Goal: Task Accomplishment & Management: Manage account settings

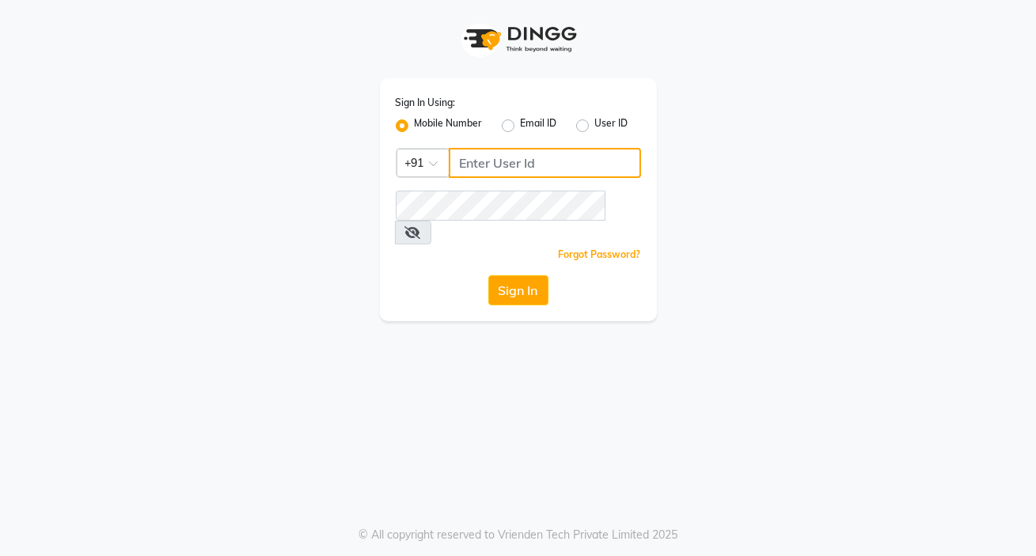
click at [465, 161] on input "Username" at bounding box center [545, 163] width 192 height 30
type input "8355910494"
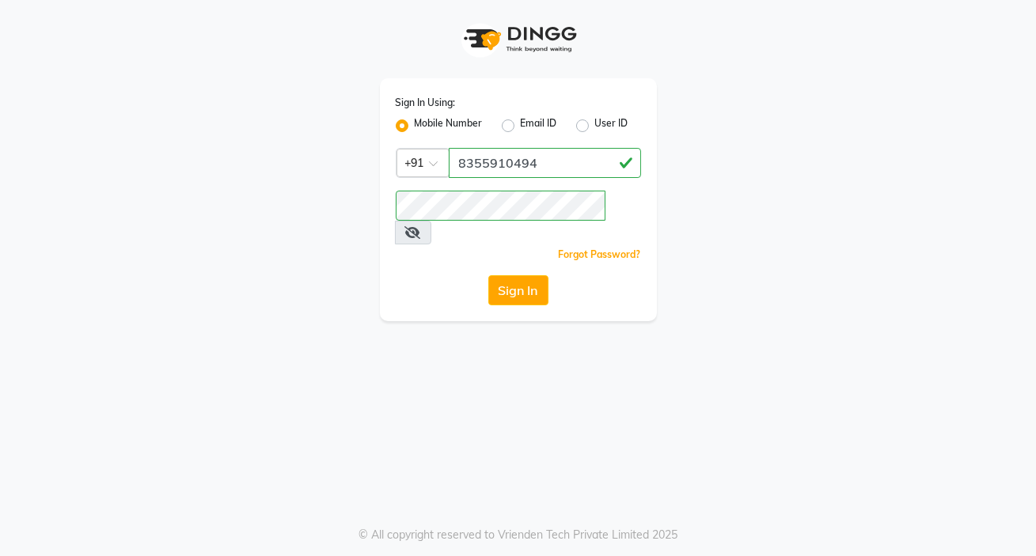
click at [514, 275] on button "Sign In" at bounding box center [518, 290] width 60 height 30
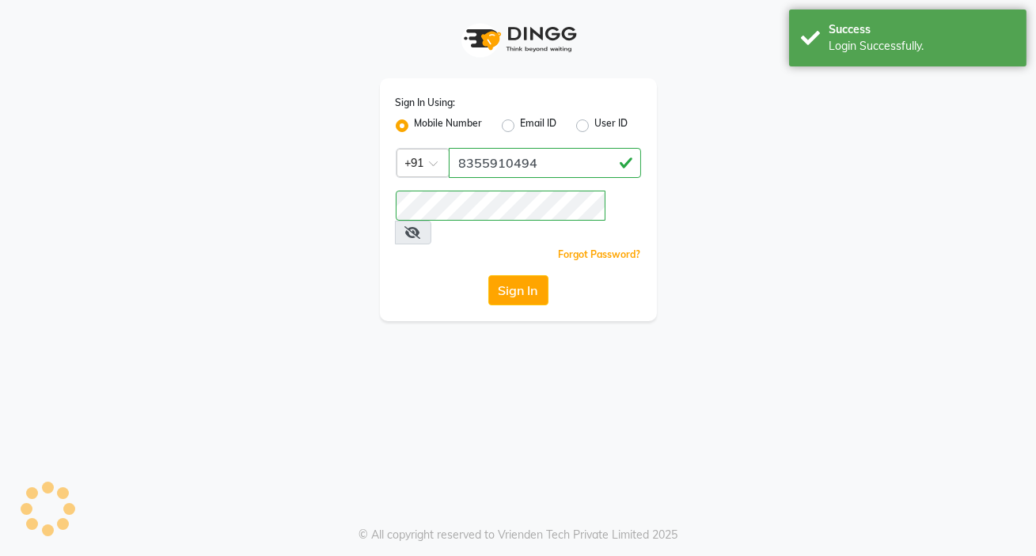
select select "6816"
select select "service"
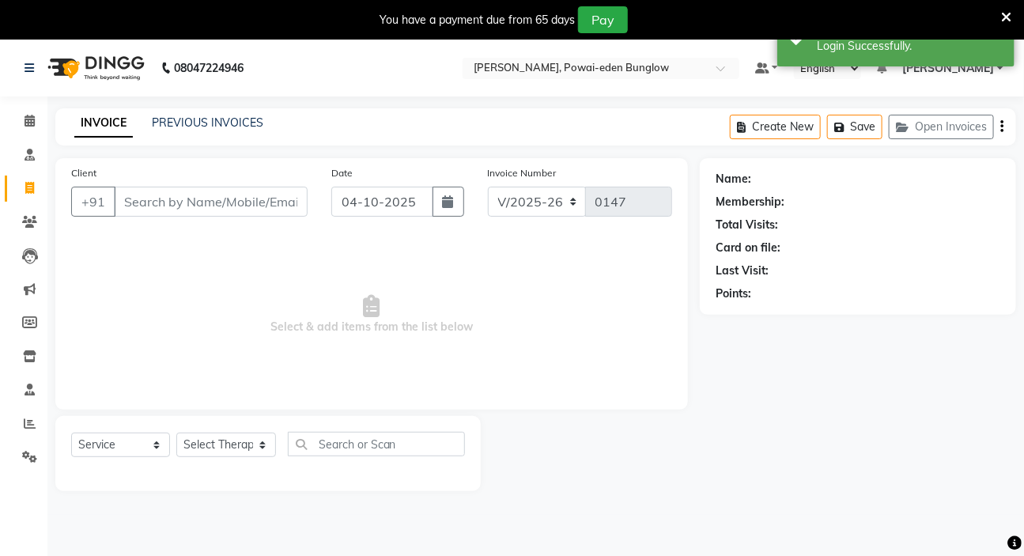
click at [142, 204] on input "Client" at bounding box center [211, 202] width 194 height 30
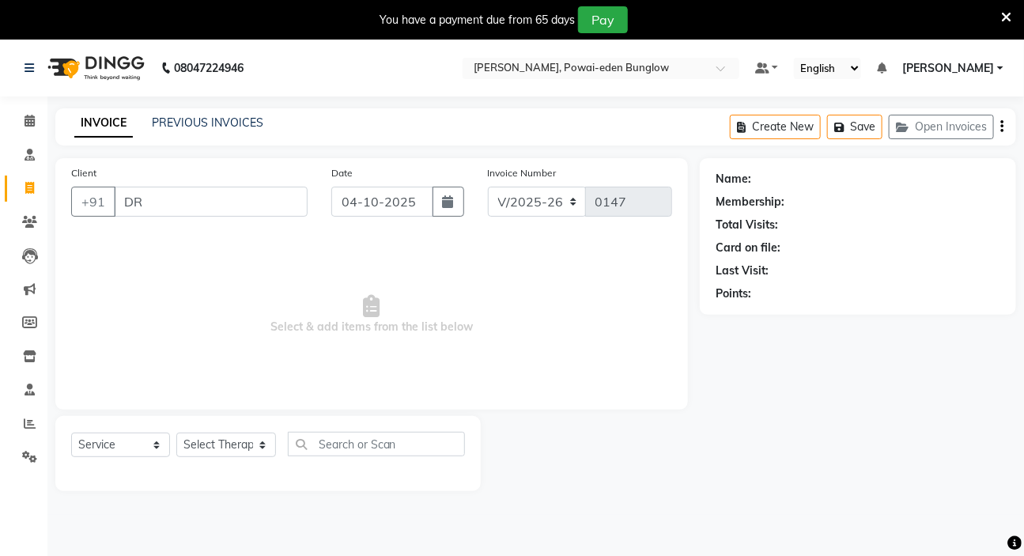
type input "D"
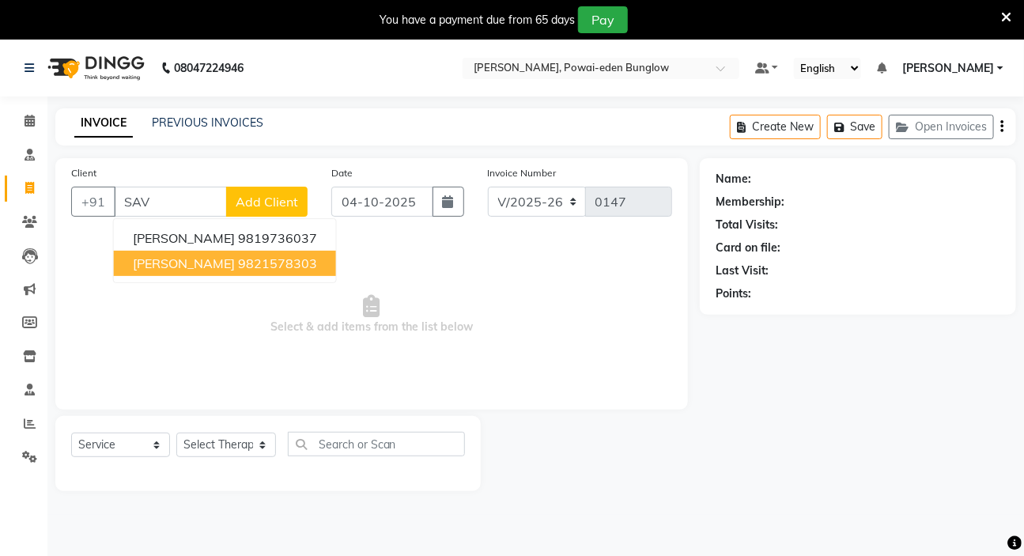
click at [194, 263] on span "[PERSON_NAME]" at bounding box center [184, 264] width 102 height 16
type input "9821578303"
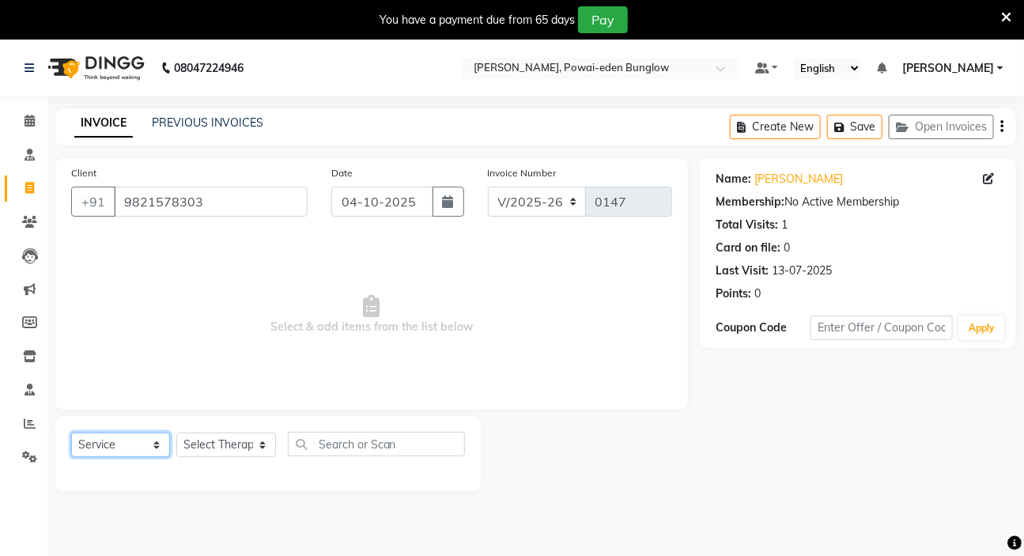
click at [153, 451] on select "Select Service Product Membership Package Voucher Prepaid Gift Card" at bounding box center [120, 445] width 99 height 25
click at [161, 445] on select "Select Service Product Membership Package Voucher Prepaid Gift Card" at bounding box center [120, 445] width 99 height 25
click at [261, 452] on select "Select Therapist [PERSON_NAME] [PERSON_NAME] [PERSON_NAME] Bibina [PERSON_NAME]…" at bounding box center [226, 445] width 100 height 25
select select "72210"
click at [176, 433] on select "Select Therapist [PERSON_NAME] [PERSON_NAME] [PERSON_NAME] Bibina [PERSON_NAME]…" at bounding box center [226, 445] width 100 height 25
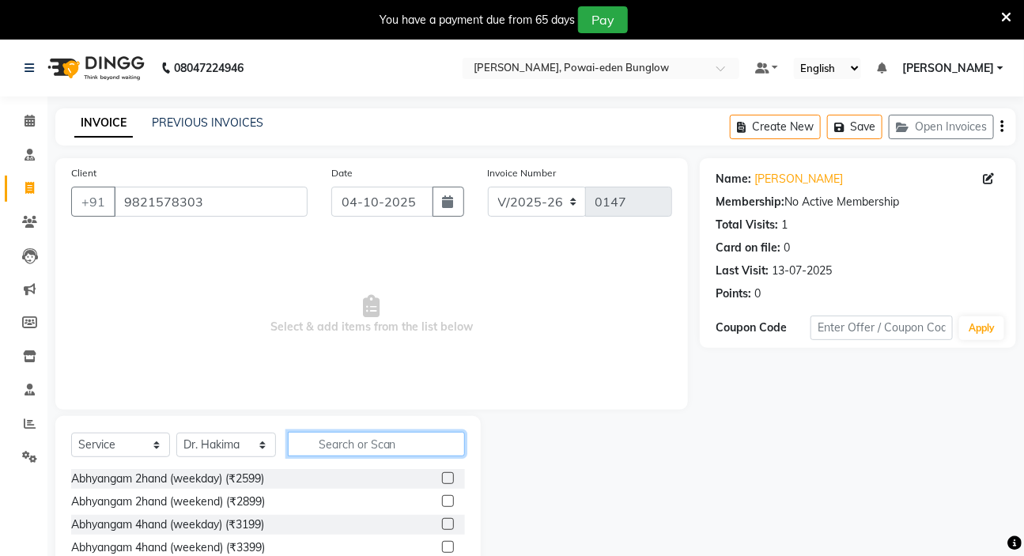
click at [338, 447] on input "text" at bounding box center [377, 444] width 178 height 25
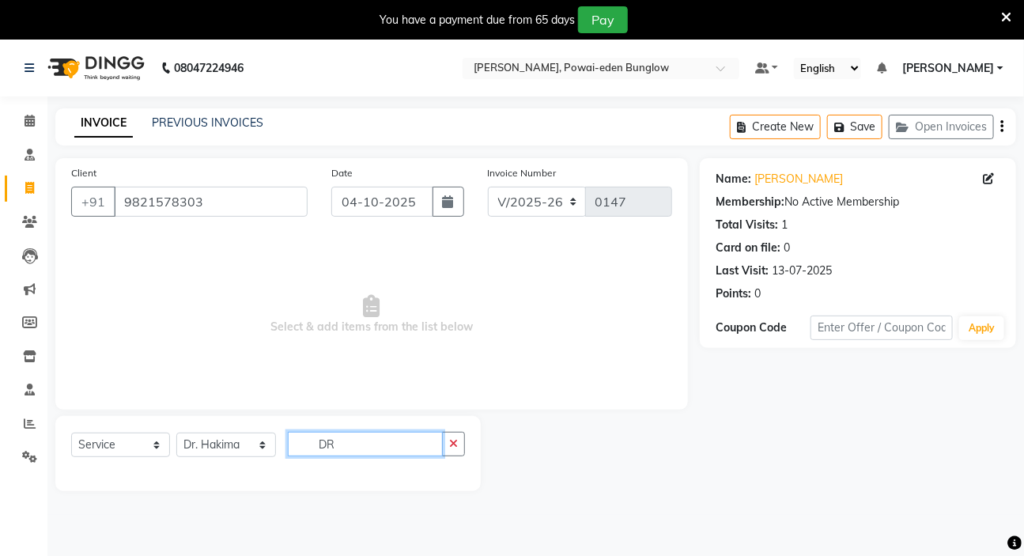
type input "D"
click at [365, 449] on input "dr consul" at bounding box center [366, 444] width 156 height 25
click at [450, 460] on div "Select Service Product Membership Package Voucher Prepaid Gift Card Select Ther…" at bounding box center [268, 450] width 394 height 37
click at [302, 449] on input "dr consul" at bounding box center [366, 444] width 156 height 25
click at [365, 444] on input "dr consul" at bounding box center [366, 444] width 156 height 25
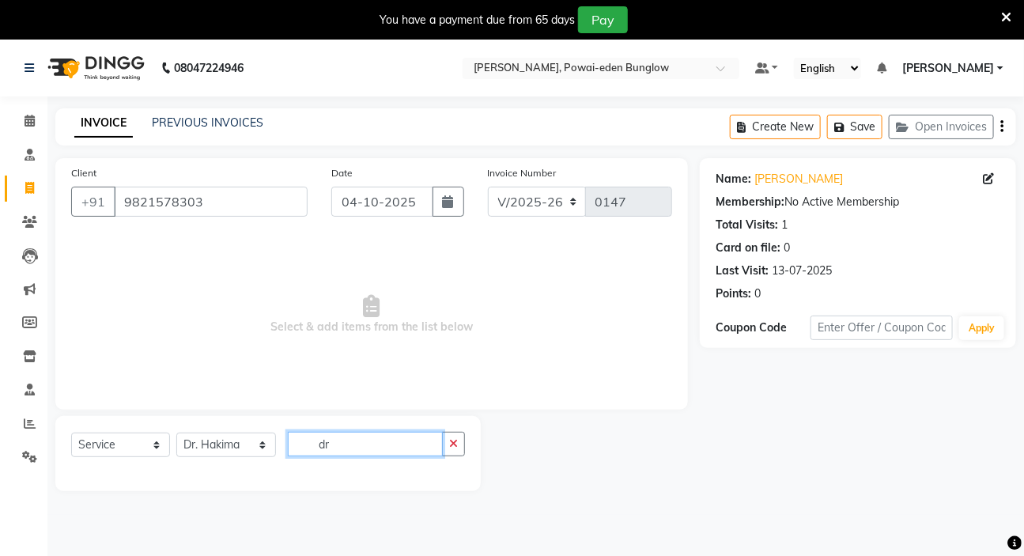
type input "d"
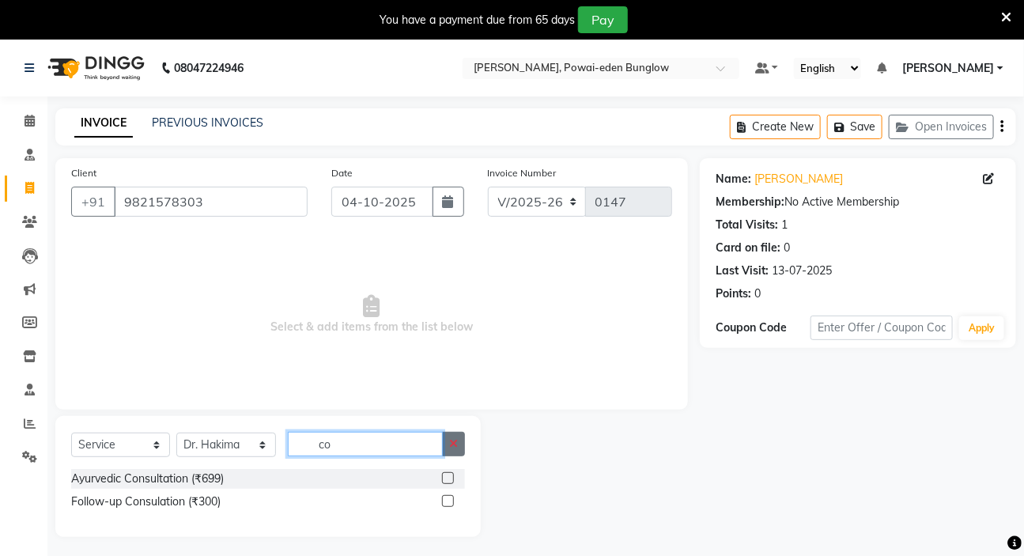
type input "co"
click at [456, 446] on icon "button" at bounding box center [453, 443] width 9 height 11
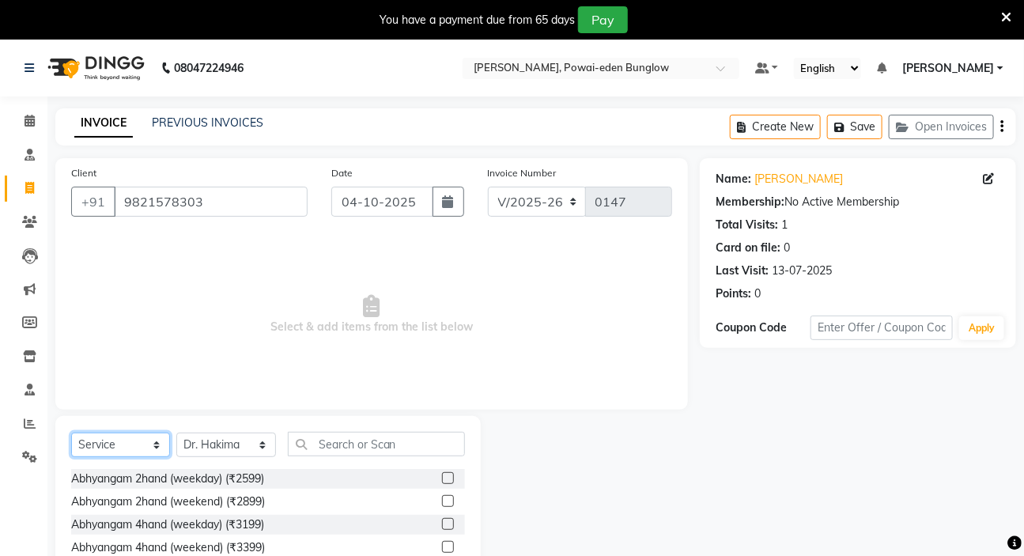
click at [157, 446] on select "Select Service Product Membership Package Voucher Prepaid Gift Card" at bounding box center [120, 445] width 99 height 25
select select "product"
click at [71, 433] on select "Select Service Product Membership Package Voucher Prepaid Gift Card" at bounding box center [120, 445] width 99 height 25
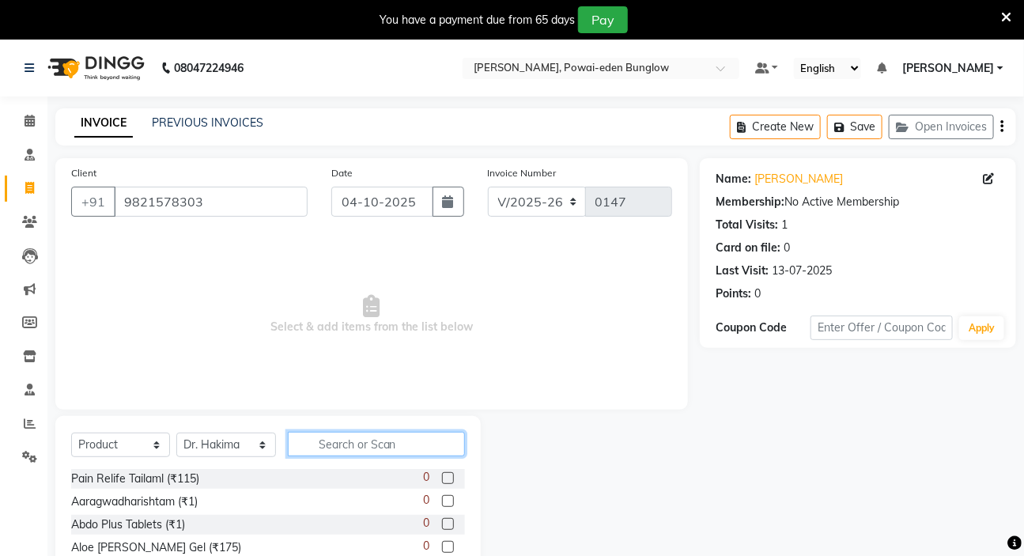
click at [322, 443] on input "text" at bounding box center [377, 444] width 178 height 25
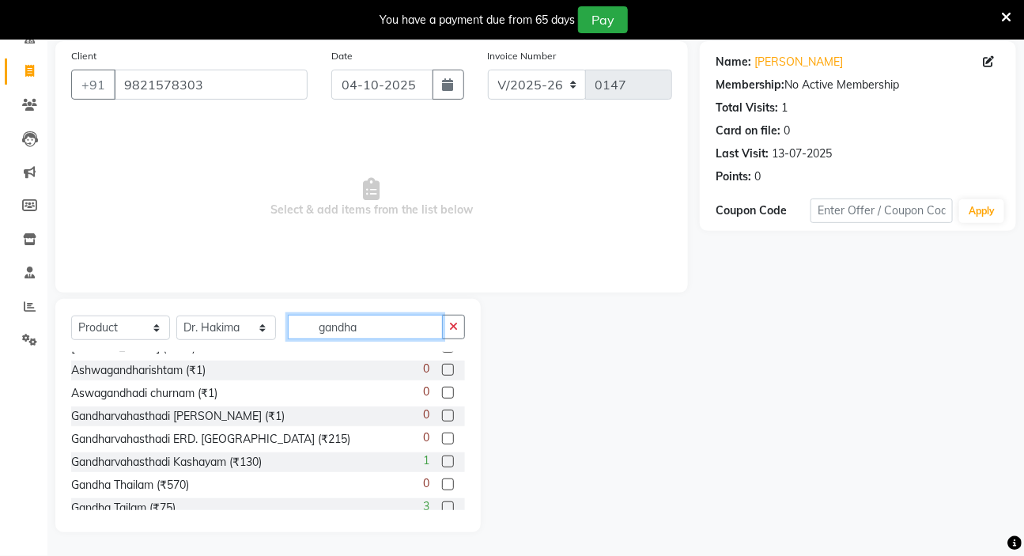
scroll to position [71, 0]
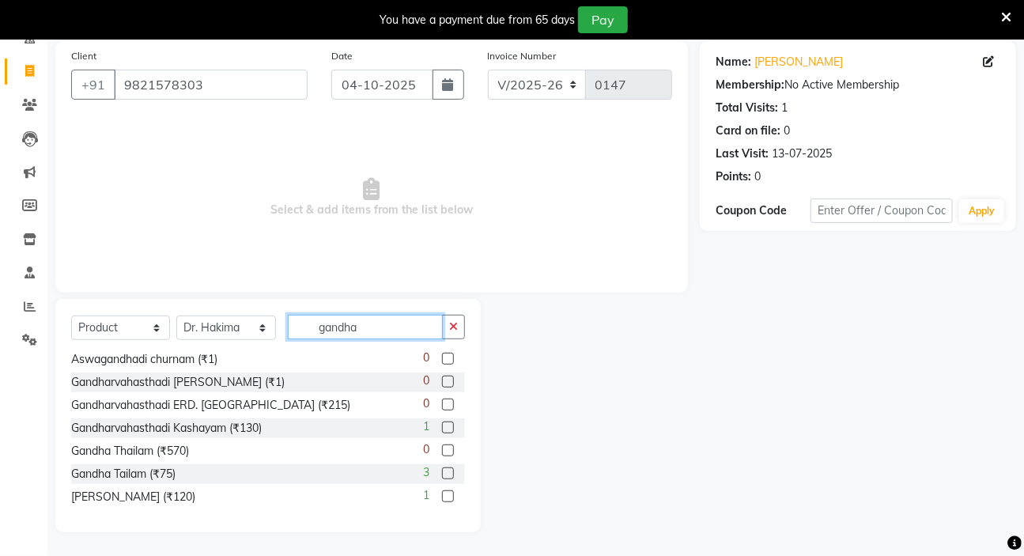
type input "gandha"
click at [442, 472] on label at bounding box center [448, 474] width 12 height 12
click at [442, 472] on input "checkbox" at bounding box center [447, 474] width 10 height 10
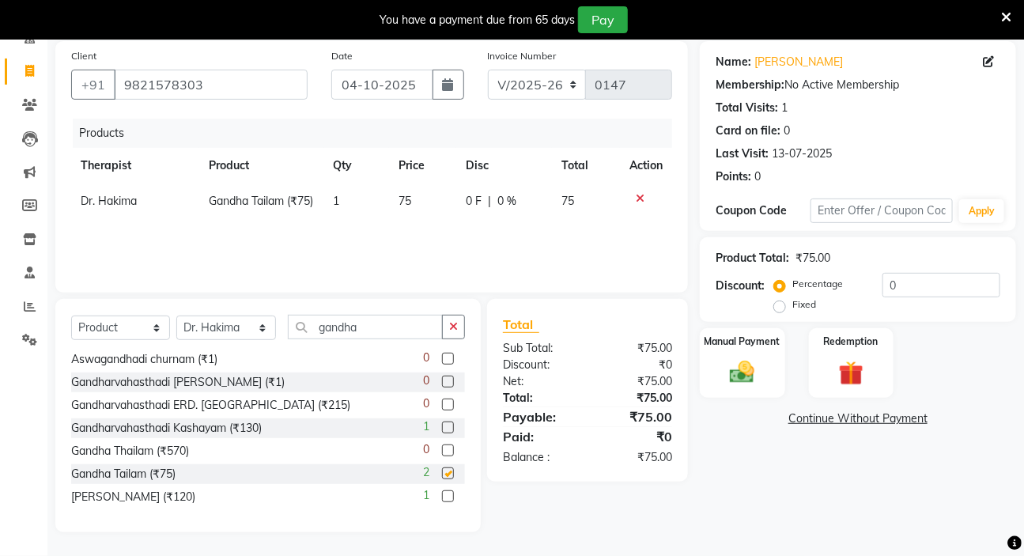
checkbox input "false"
click at [757, 355] on div "Manual Payment" at bounding box center [743, 363] width 89 height 73
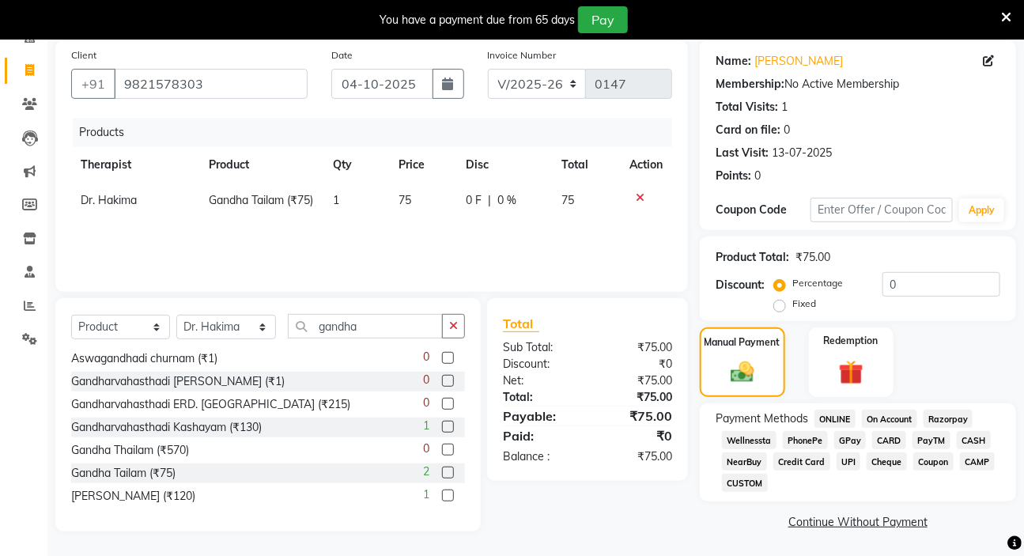
click at [970, 440] on span "CASH" at bounding box center [974, 440] width 34 height 18
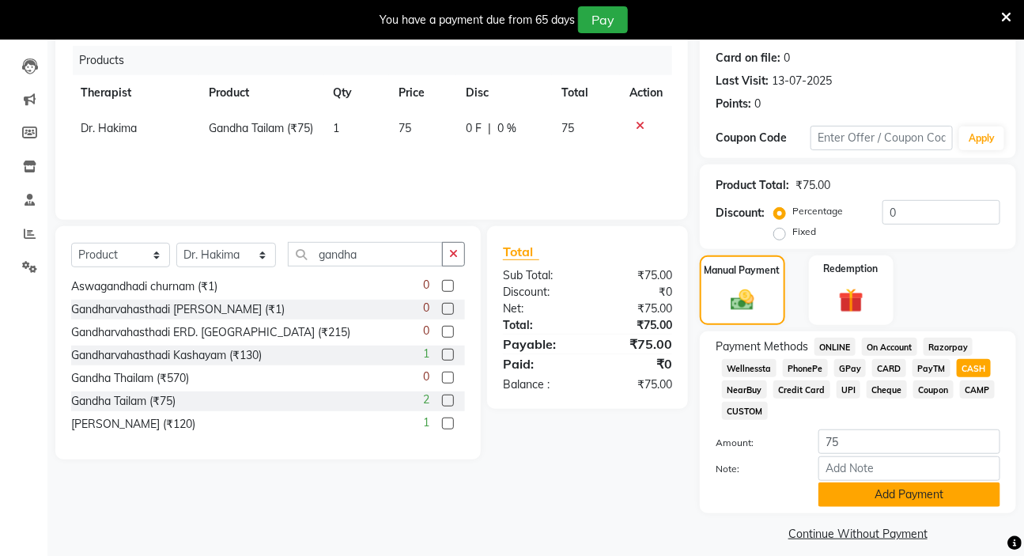
click at [886, 498] on button "Add Payment" at bounding box center [910, 495] width 182 height 25
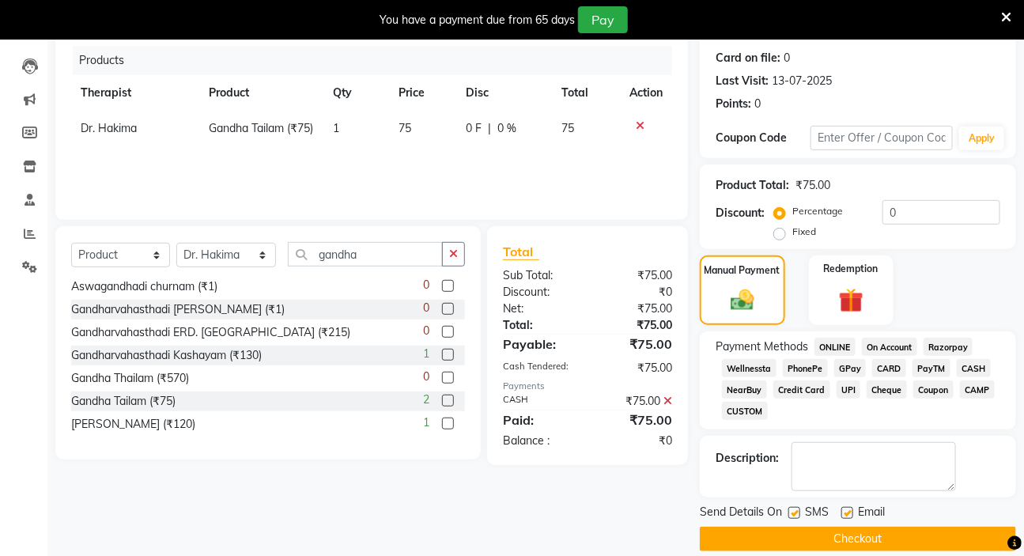
click at [795, 515] on label at bounding box center [795, 513] width 12 height 12
click at [795, 515] on input "checkbox" at bounding box center [794, 514] width 10 height 10
checkbox input "false"
click at [847, 513] on label at bounding box center [848, 513] width 12 height 12
click at [847, 513] on input "checkbox" at bounding box center [847, 514] width 10 height 10
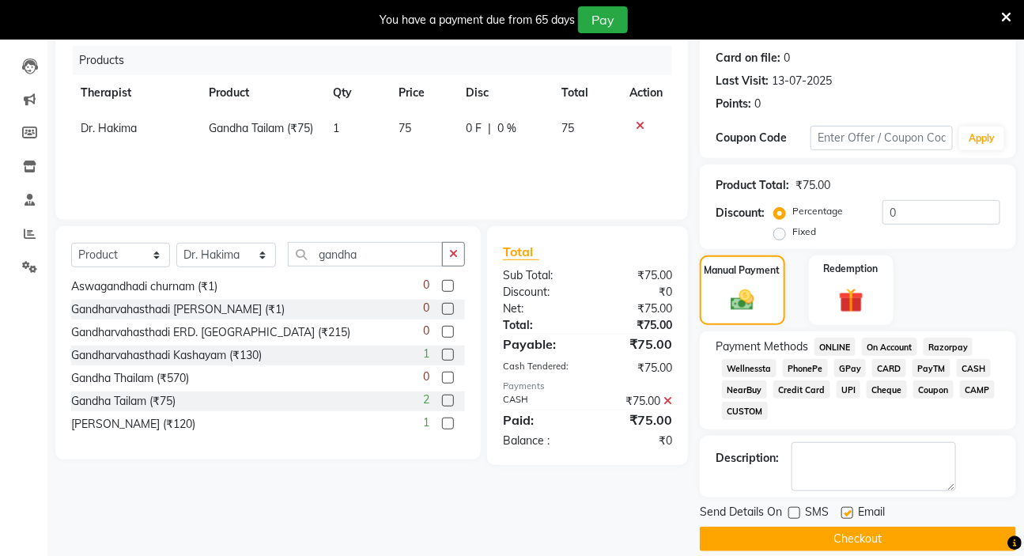
checkbox input "false"
click at [861, 541] on button "Checkout" at bounding box center [858, 539] width 316 height 25
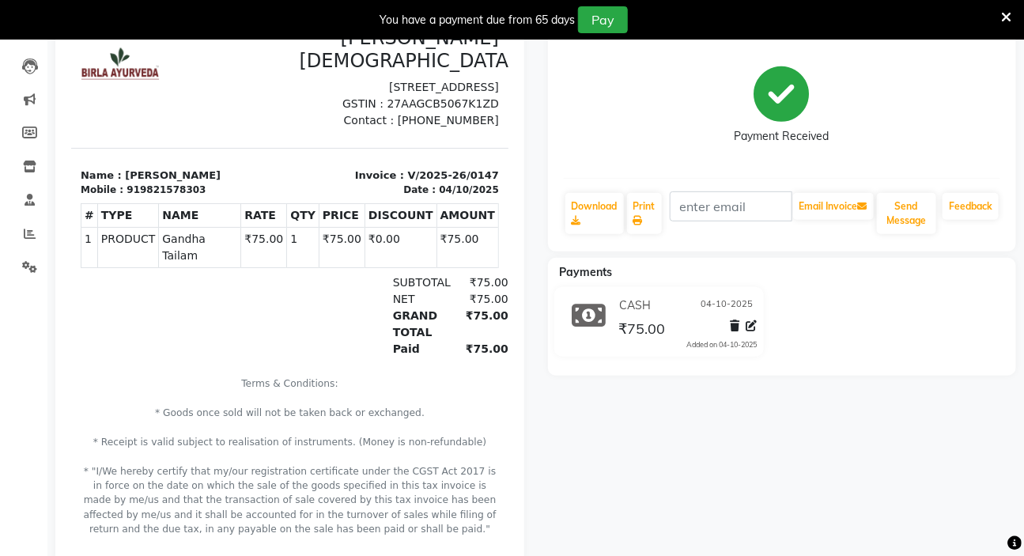
click at [1007, 21] on icon at bounding box center [1007, 17] width 10 height 14
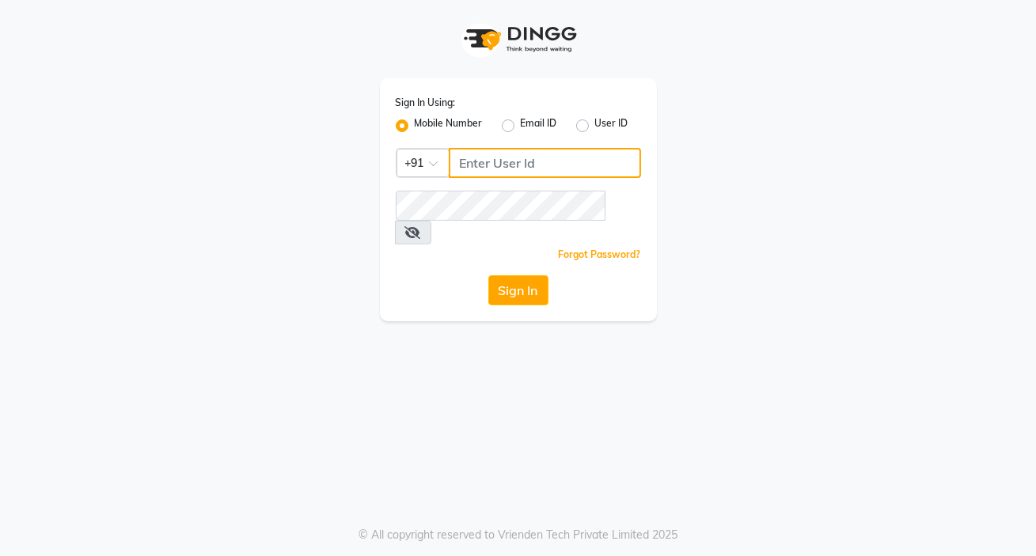
click at [477, 160] on input "Username" at bounding box center [545, 163] width 192 height 30
type input "8355910494"
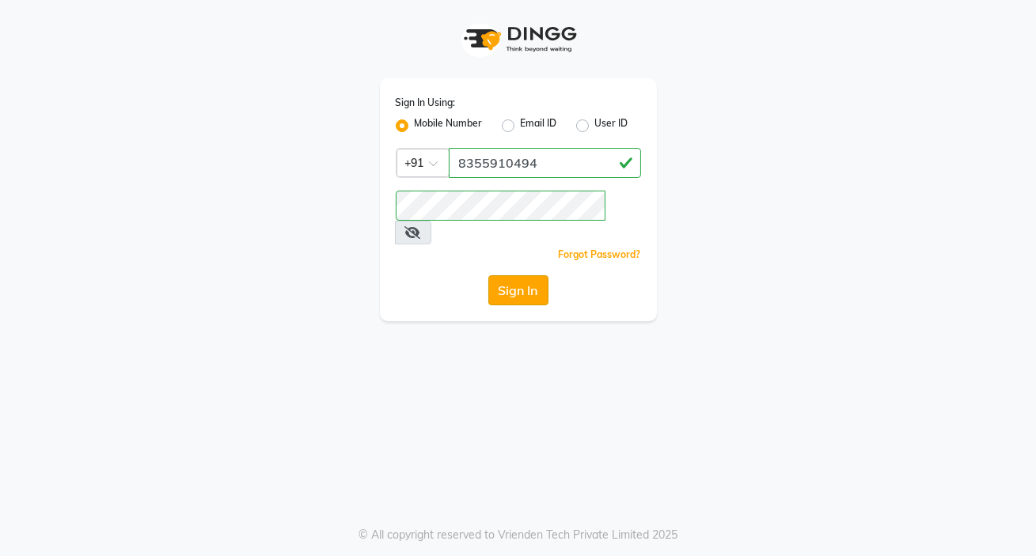
click at [524, 275] on button "Sign In" at bounding box center [518, 290] width 60 height 30
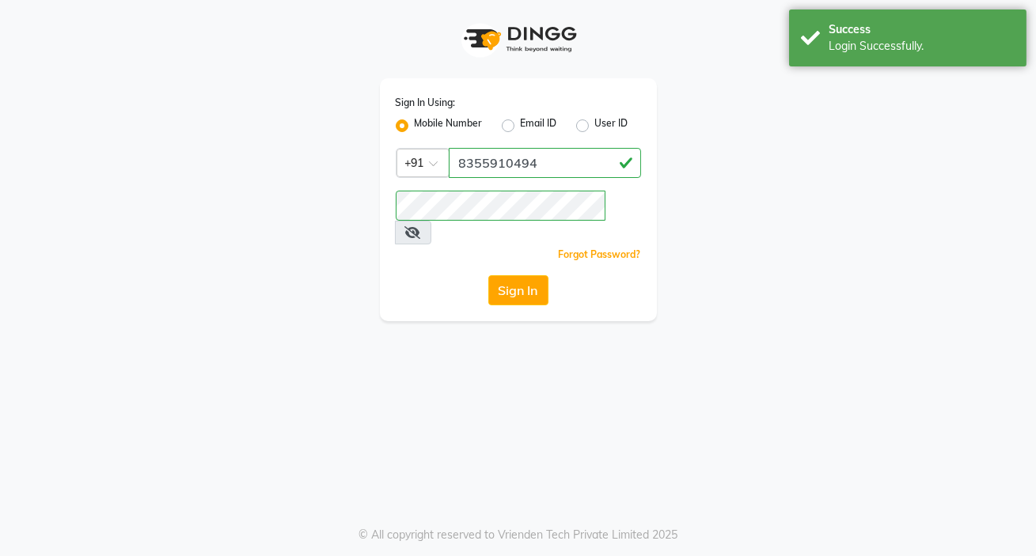
select select "6816"
select select "service"
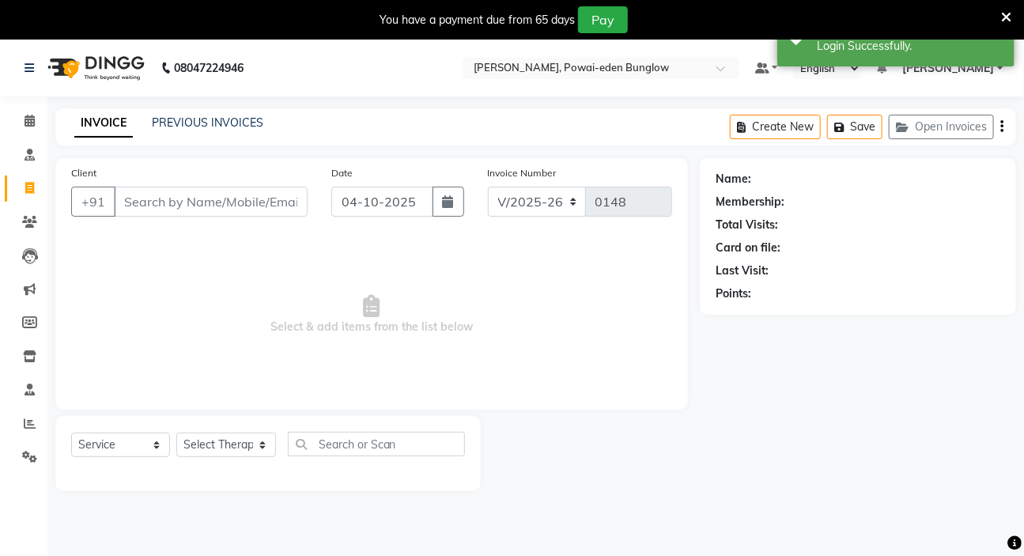
click at [125, 199] on input "Client" at bounding box center [211, 202] width 194 height 30
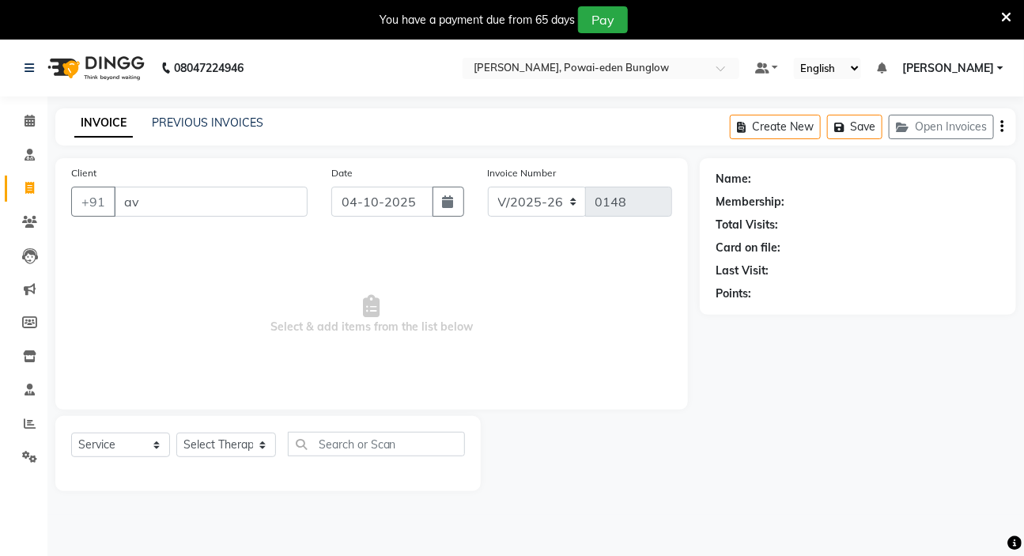
type input "a"
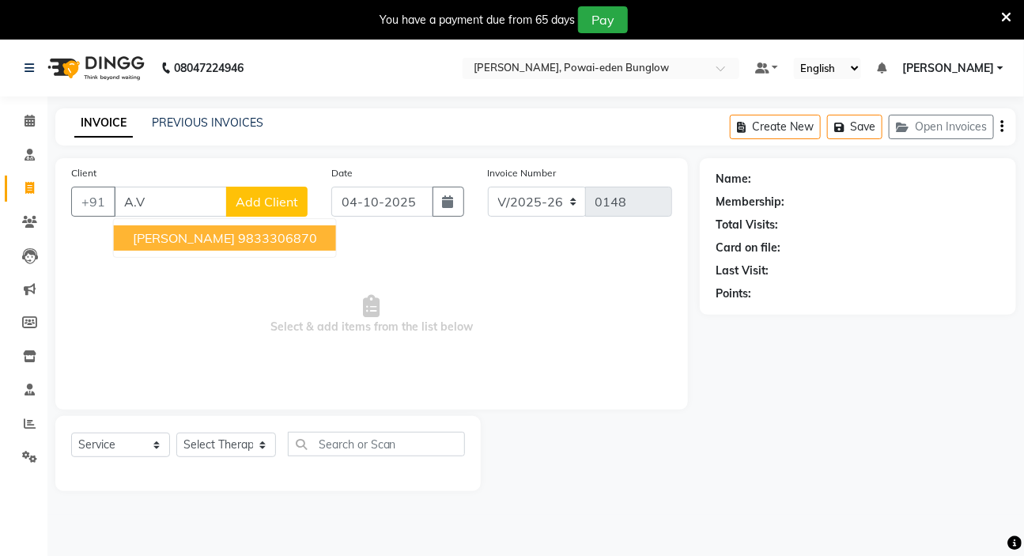
click at [238, 239] on ngb-highlight "9833306870" at bounding box center [277, 238] width 79 height 16
type input "9833306870"
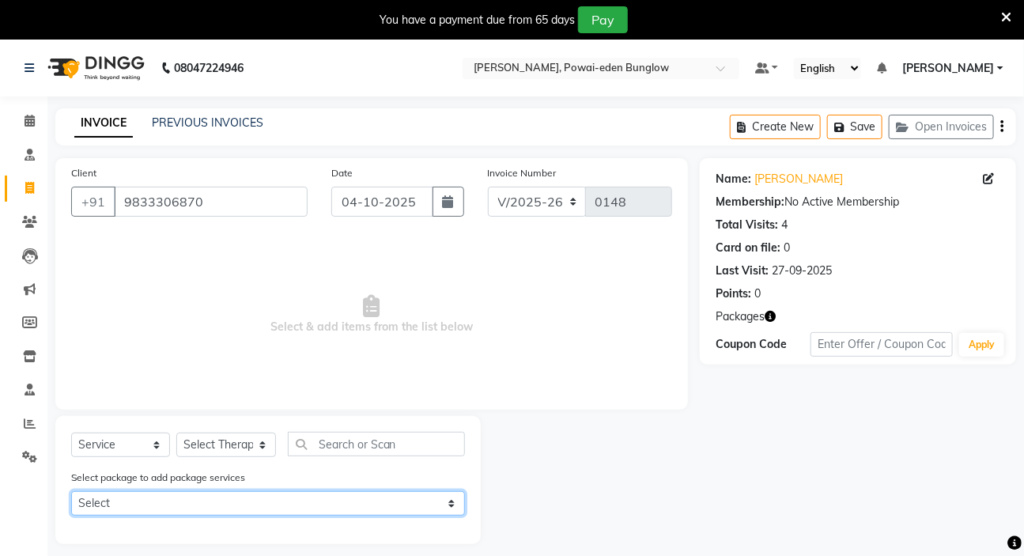
click at [454, 505] on select "Select 50 Padakalpa sess@ 12.5 K AV GOVIL FOOT MASSAGE" at bounding box center [268, 503] width 394 height 25
click at [71, 492] on select "Select 50 Padakalpa sess@ 12.5 K AV GOVIL FOOT MASSAGE" at bounding box center [268, 503] width 394 height 25
click at [449, 504] on select "Select 50 Padakalpa sess@ 12.5 K AV GOVIL FOOT MASSAGE" at bounding box center [268, 503] width 394 height 25
select select "1: Object"
click at [71, 492] on select "Select 50 Padakalpa sess@ 12.5 K AV GOVIL FOOT MASSAGE" at bounding box center [268, 503] width 394 height 25
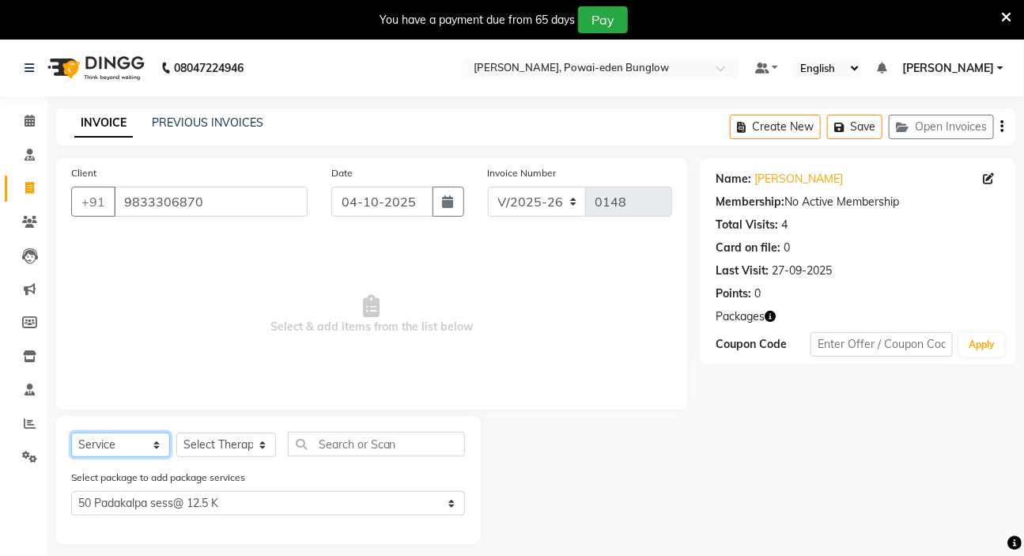
click at [156, 445] on select "Select Service Product Membership Package Voucher Prepaid Gift Card" at bounding box center [120, 445] width 99 height 25
click at [259, 444] on select "Select Therapist [PERSON_NAME] [PERSON_NAME] [PERSON_NAME] Bibina [PERSON_NAME]…" at bounding box center [226, 445] width 100 height 25
select select "72192"
click at [176, 433] on select "Select Therapist [PERSON_NAME] [PERSON_NAME] [PERSON_NAME] Bibina [PERSON_NAME]…" at bounding box center [226, 445] width 100 height 25
click at [449, 532] on label at bounding box center [448, 531] width 12 height 12
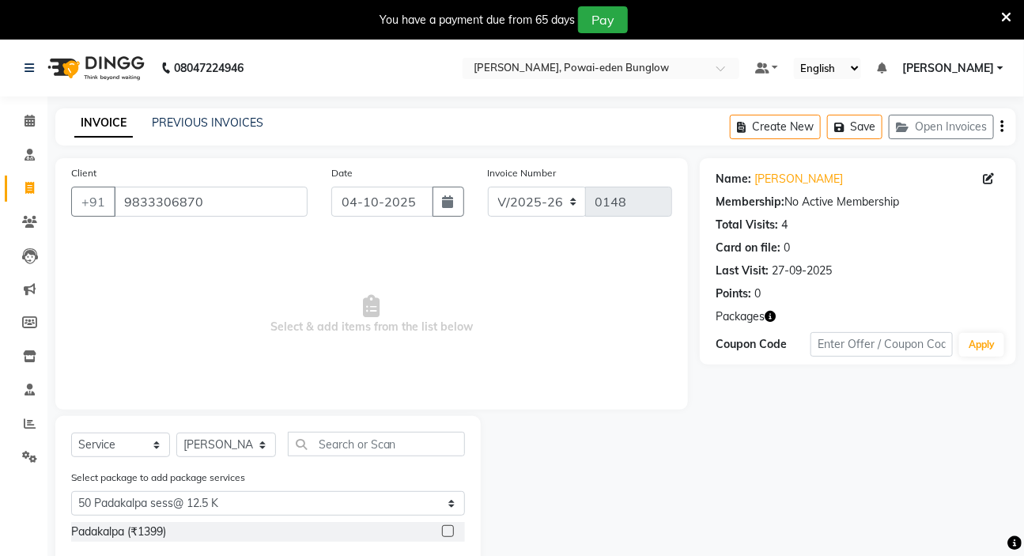
click at [449, 532] on input "checkbox" at bounding box center [447, 532] width 10 height 10
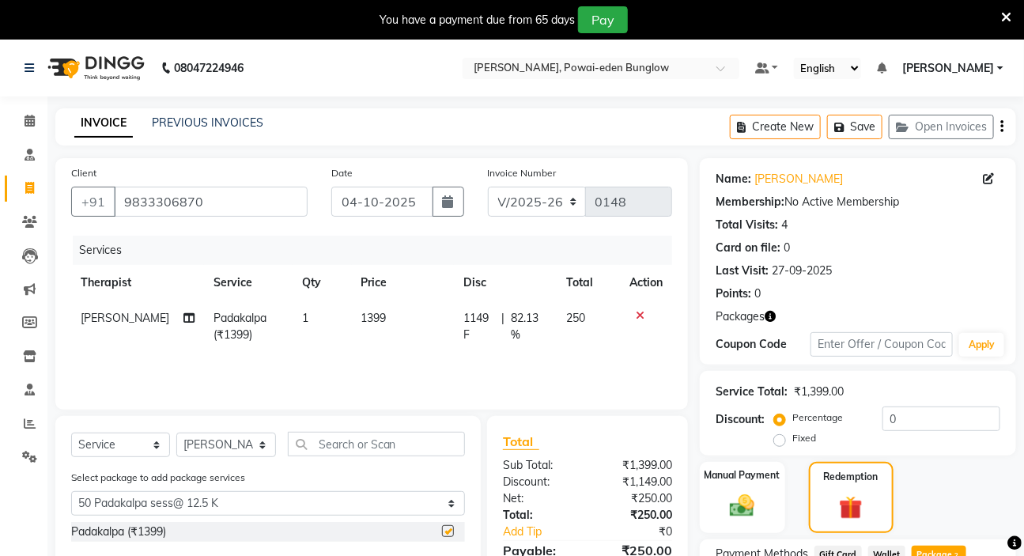
checkbox input "false"
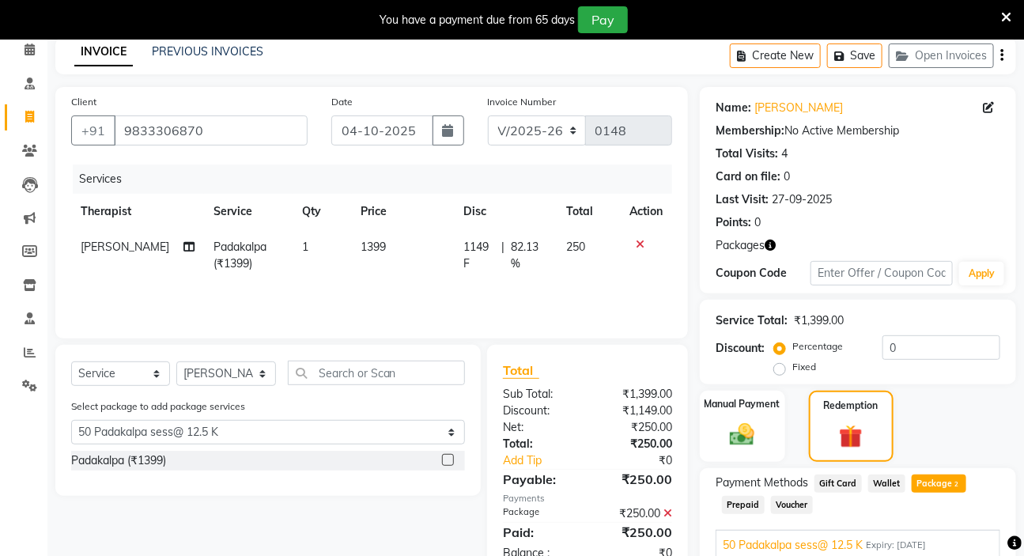
click at [938, 483] on span "Package 2" at bounding box center [939, 484] width 55 height 18
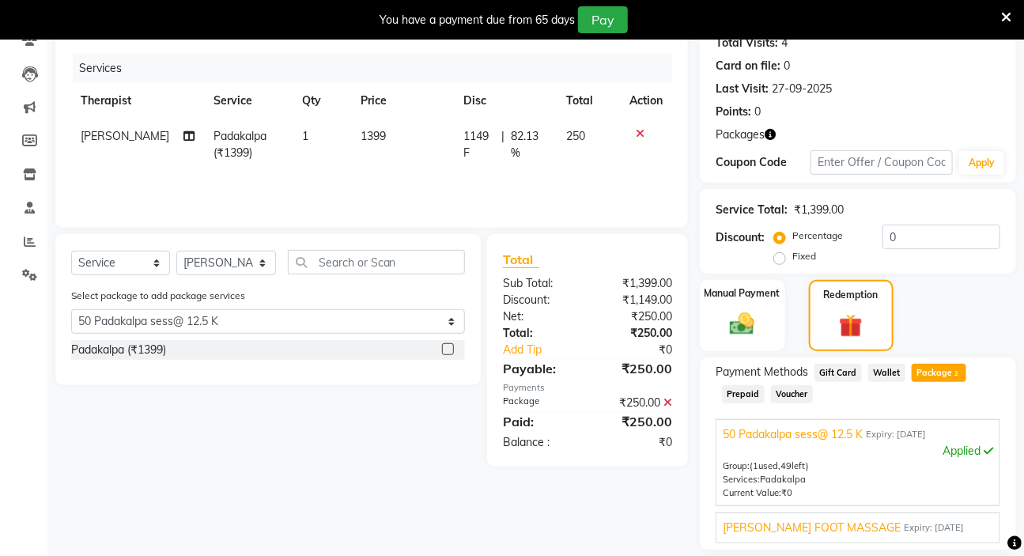
scroll to position [215, 0]
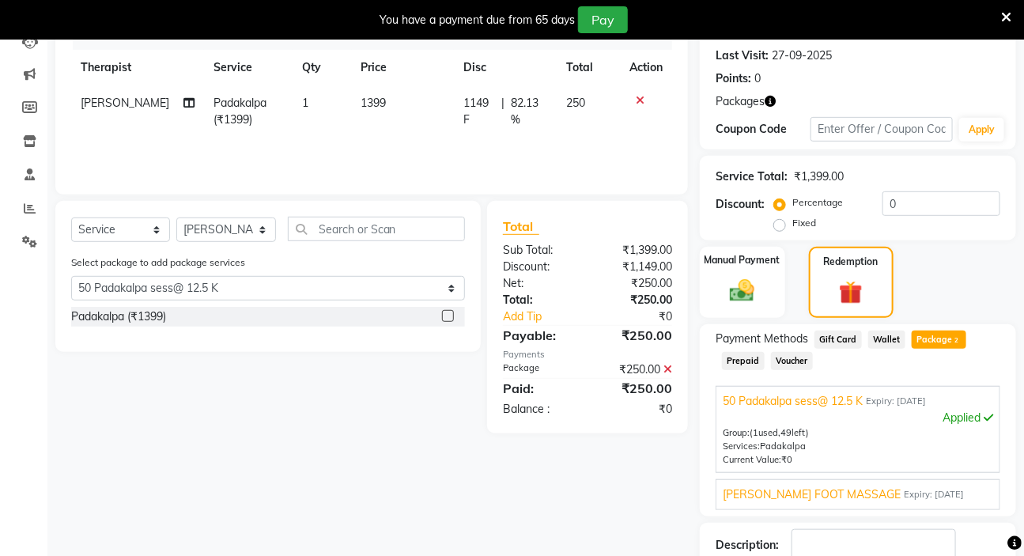
click at [947, 417] on div "Applied" at bounding box center [858, 418] width 271 height 17
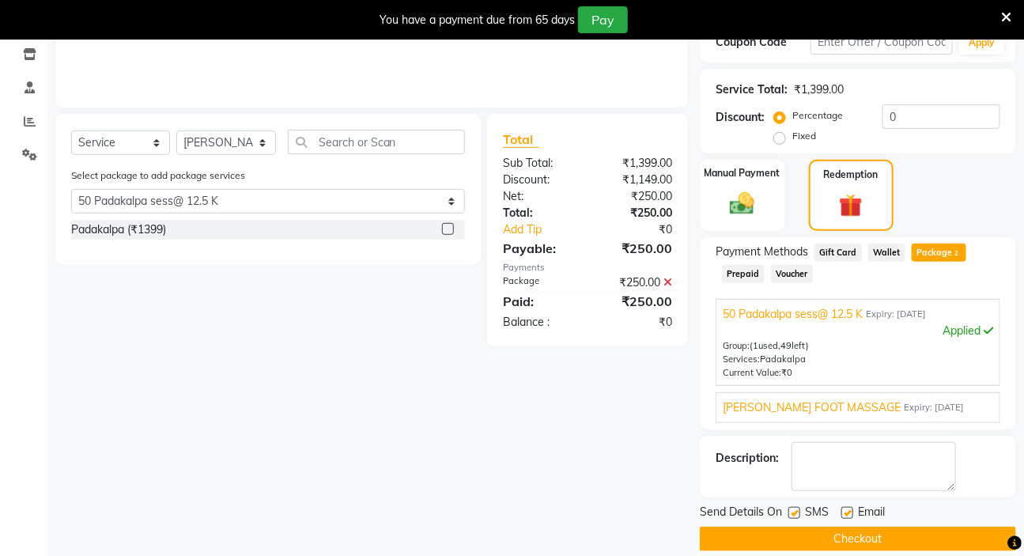
scroll to position [320, 0]
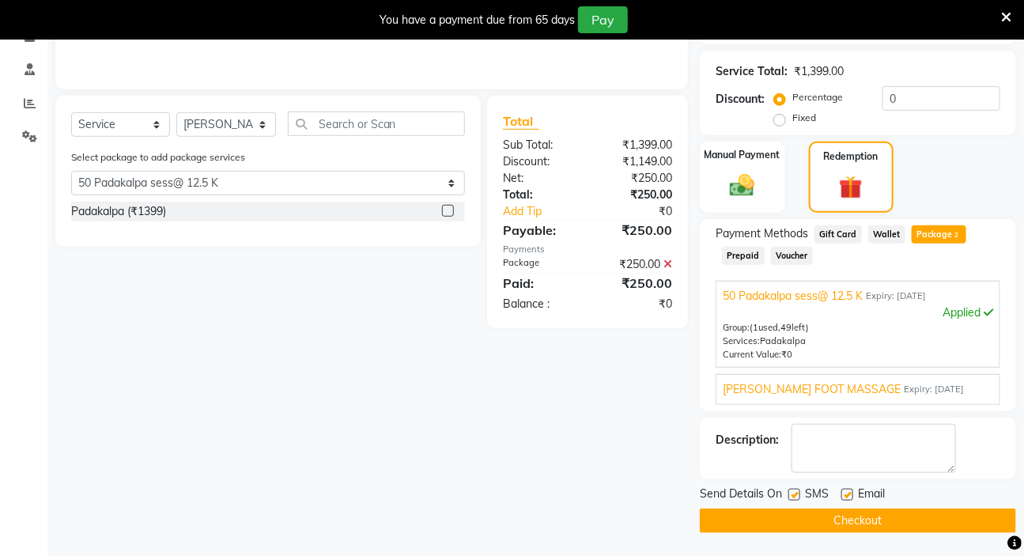
click at [796, 493] on label at bounding box center [795, 495] width 12 height 12
click at [796, 493] on input "checkbox" at bounding box center [794, 495] width 10 height 10
checkbox input "false"
click at [850, 498] on label at bounding box center [848, 495] width 12 height 12
click at [850, 498] on input "checkbox" at bounding box center [847, 495] width 10 height 10
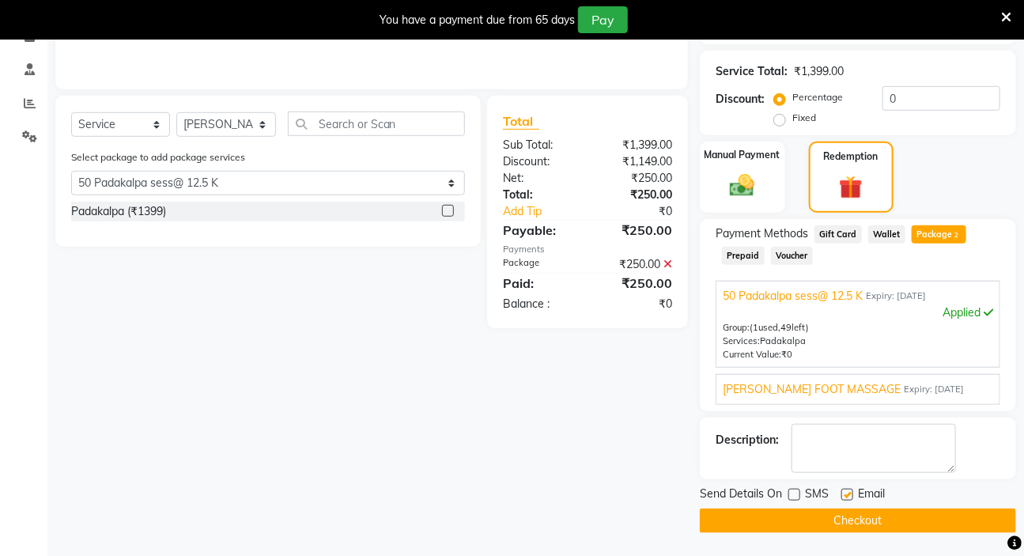
checkbox input "false"
click at [863, 522] on button "Checkout" at bounding box center [858, 521] width 316 height 25
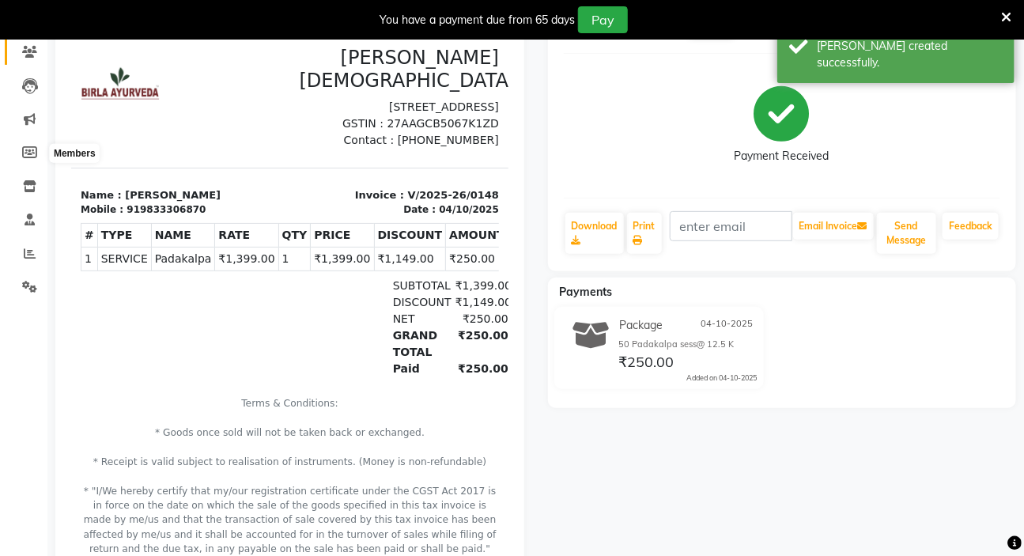
scroll to position [105, 0]
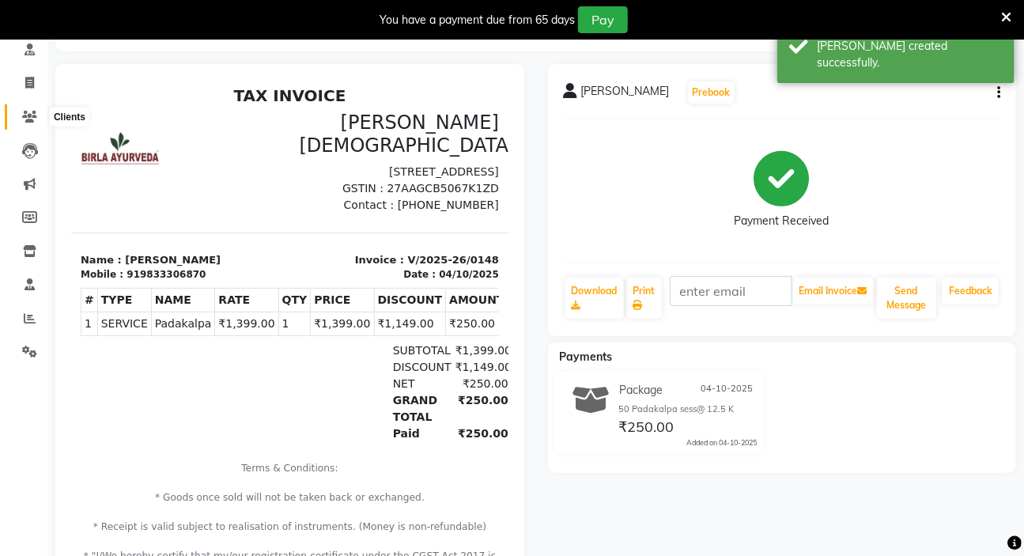
click at [31, 118] on icon at bounding box center [29, 117] width 15 height 12
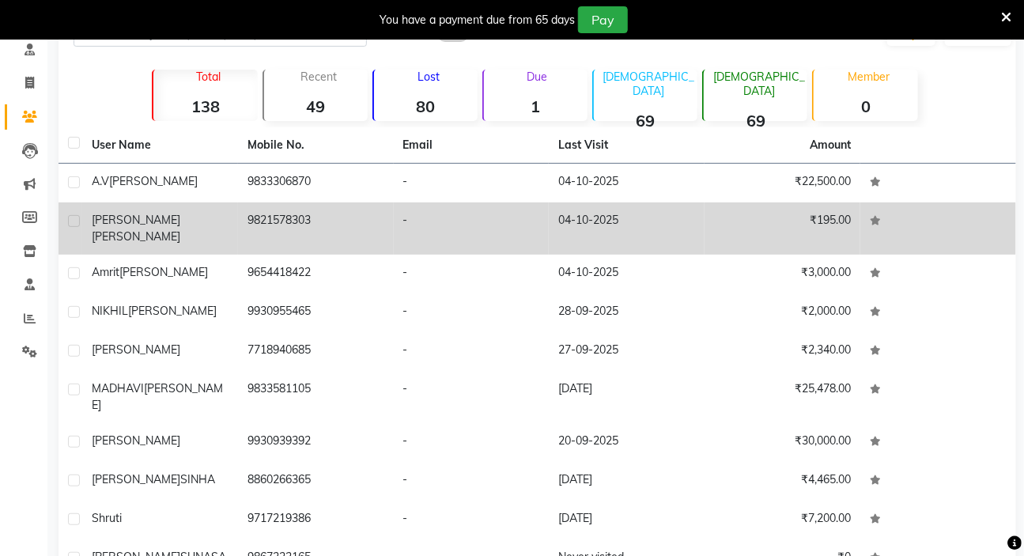
click at [150, 229] on span "GUPTA" at bounding box center [136, 236] width 89 height 14
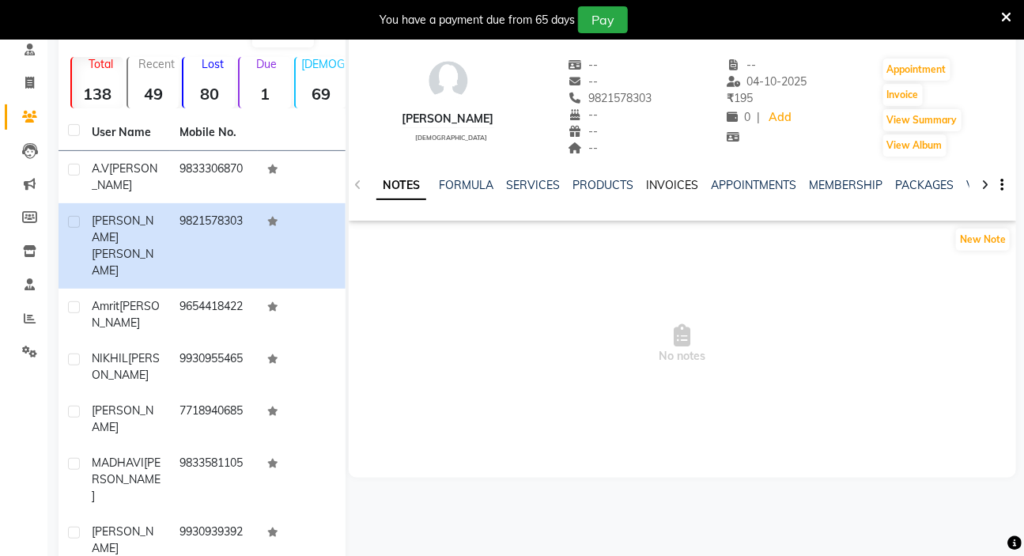
click at [664, 187] on link "INVOICES" at bounding box center [672, 185] width 52 height 14
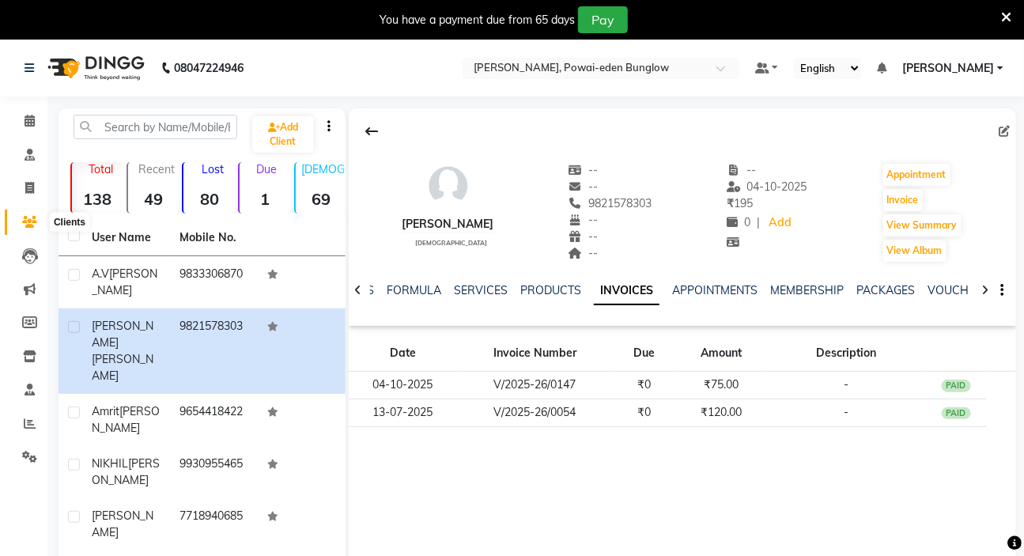
click at [28, 224] on icon at bounding box center [29, 222] width 15 height 12
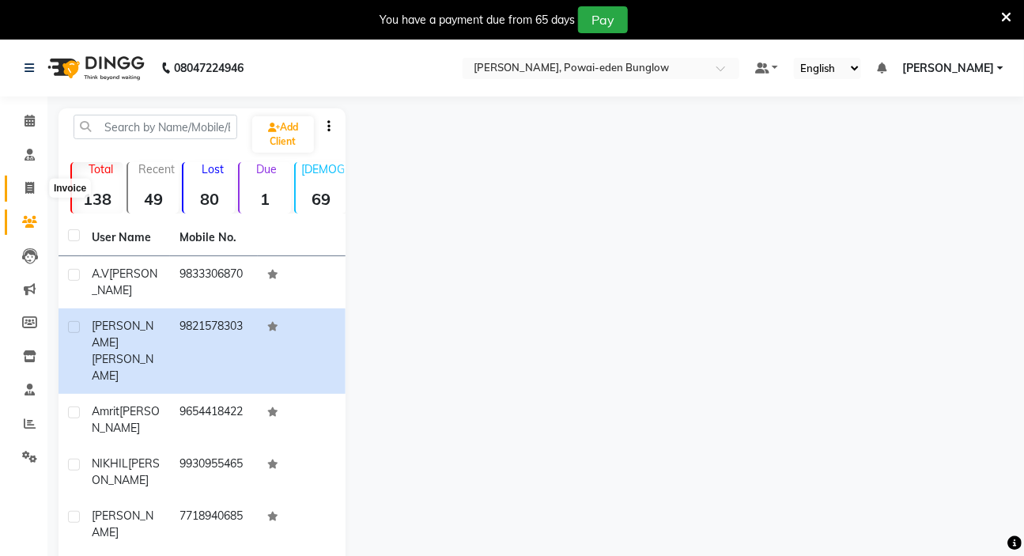
click at [28, 191] on icon at bounding box center [29, 188] width 9 height 12
select select "6816"
select select "service"
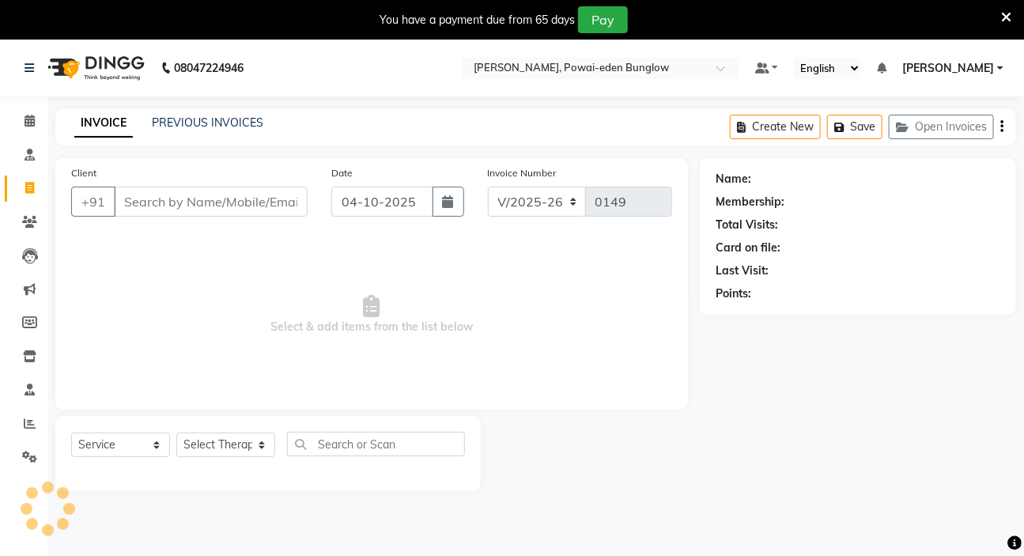
scroll to position [40, 0]
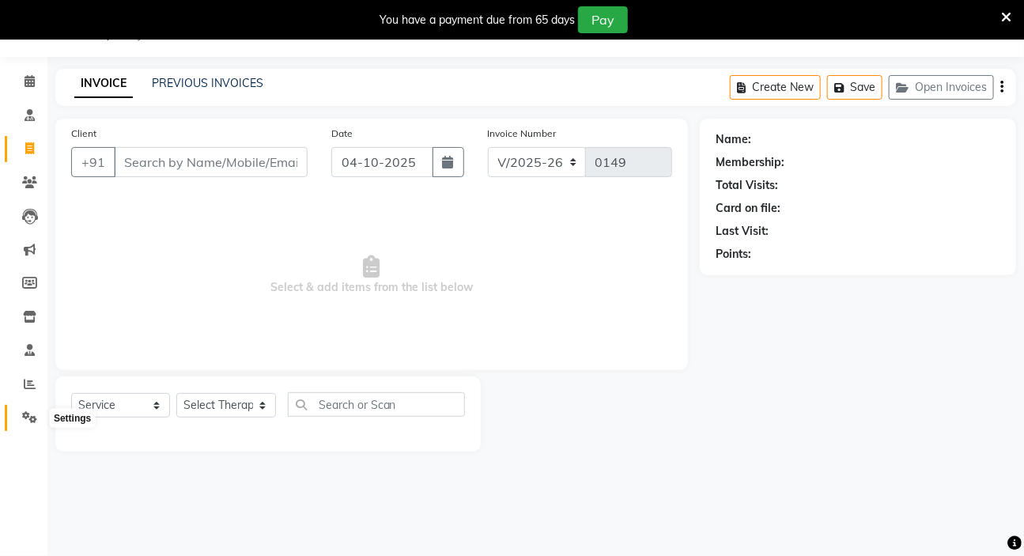
click at [31, 422] on icon at bounding box center [29, 417] width 15 height 12
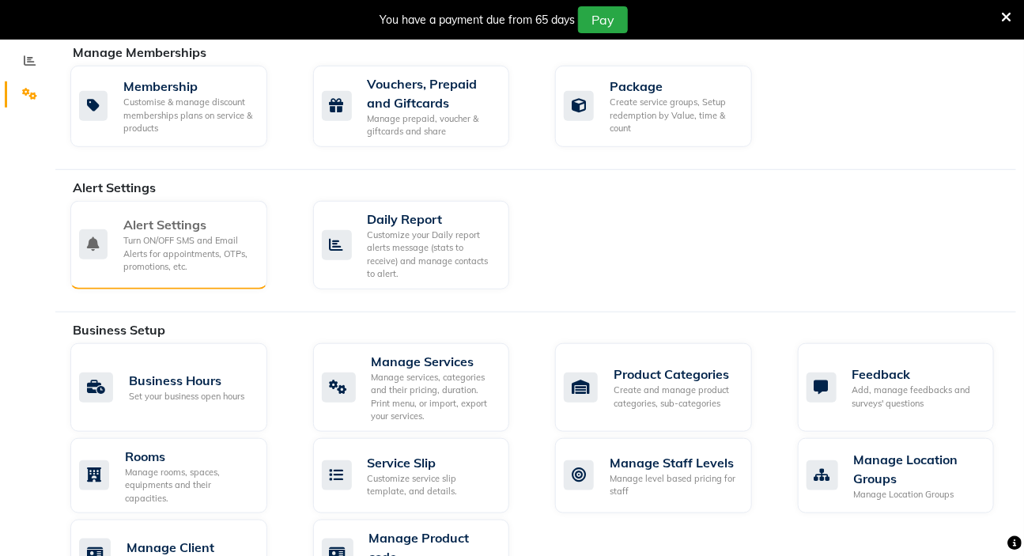
scroll to position [327, 0]
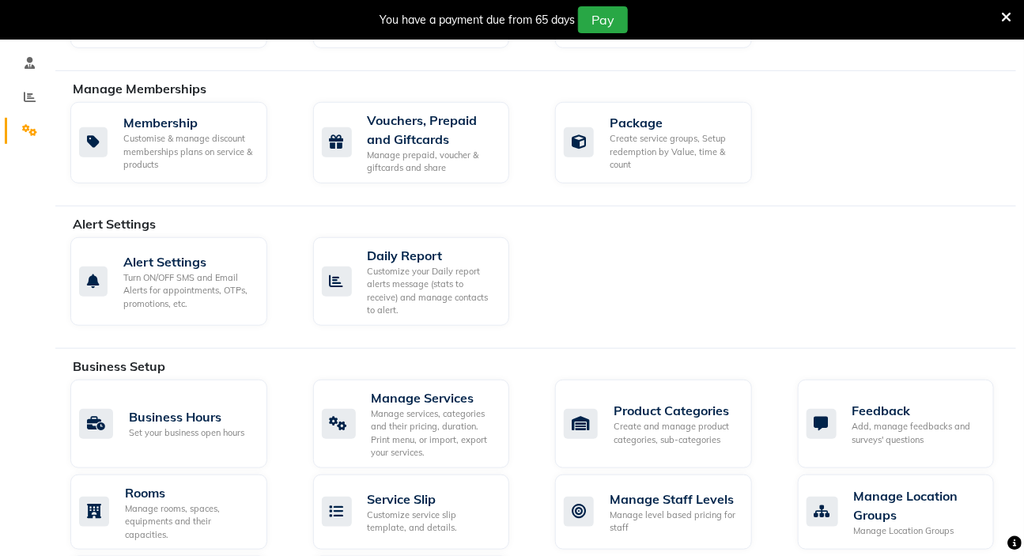
scroll to position [40, 0]
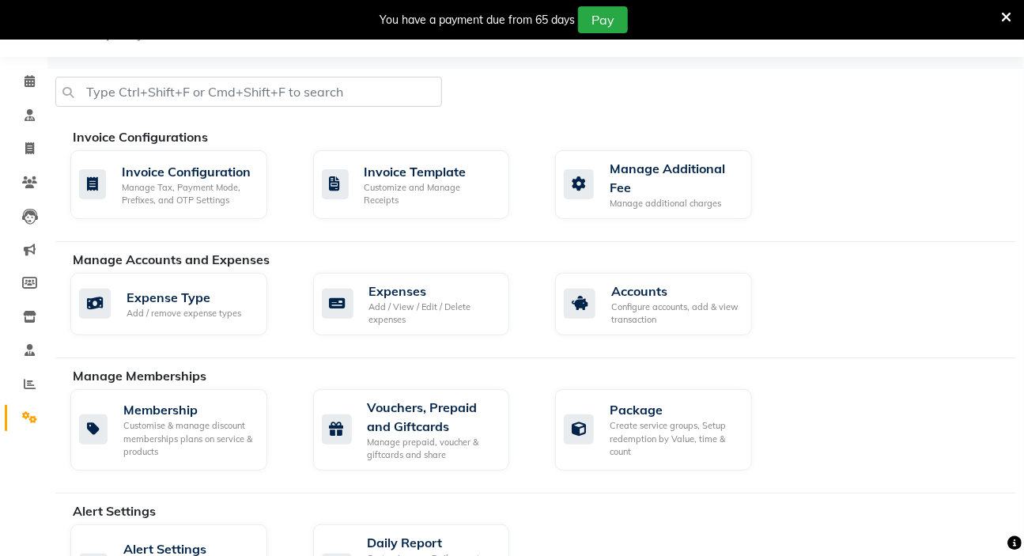
select select "service"
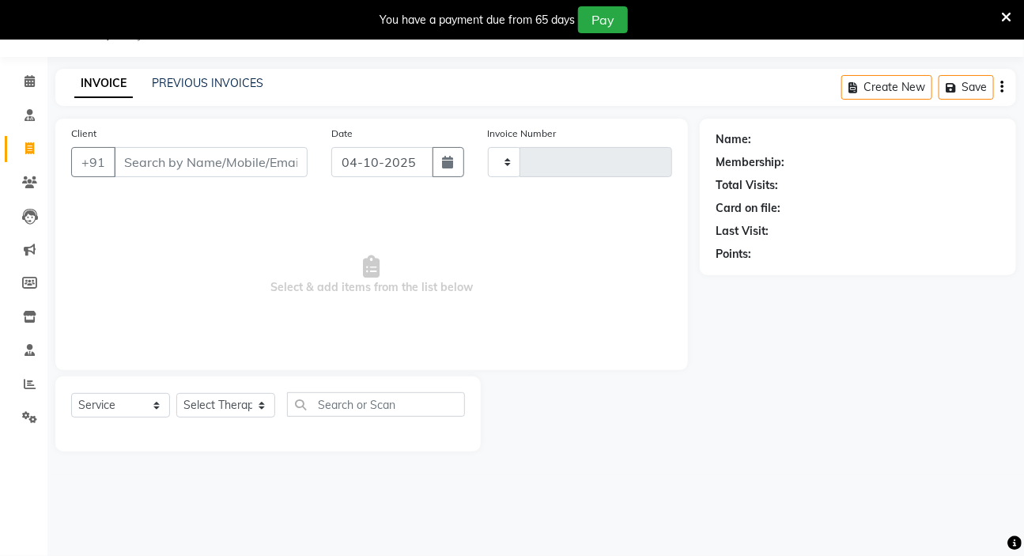
type input "0149"
select select "6816"
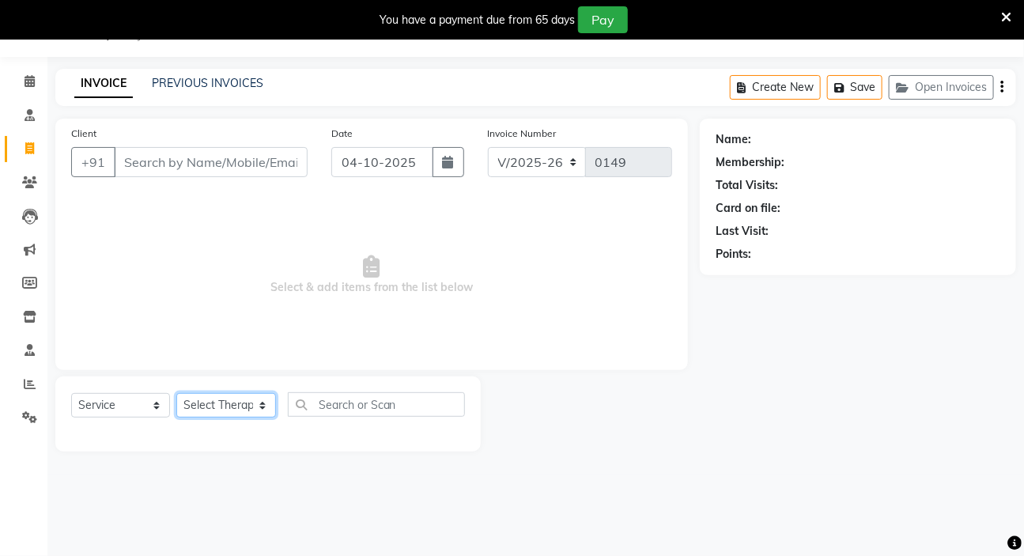
click at [260, 403] on select "Select Therapist [PERSON_NAME] [PERSON_NAME] [PERSON_NAME] Bibina [PERSON_NAME]…" at bounding box center [226, 405] width 100 height 25
select select "72210"
click at [176, 393] on select "Select Therapist [PERSON_NAME] [PERSON_NAME] [PERSON_NAME] Bibina [PERSON_NAME]…" at bounding box center [226, 405] width 100 height 25
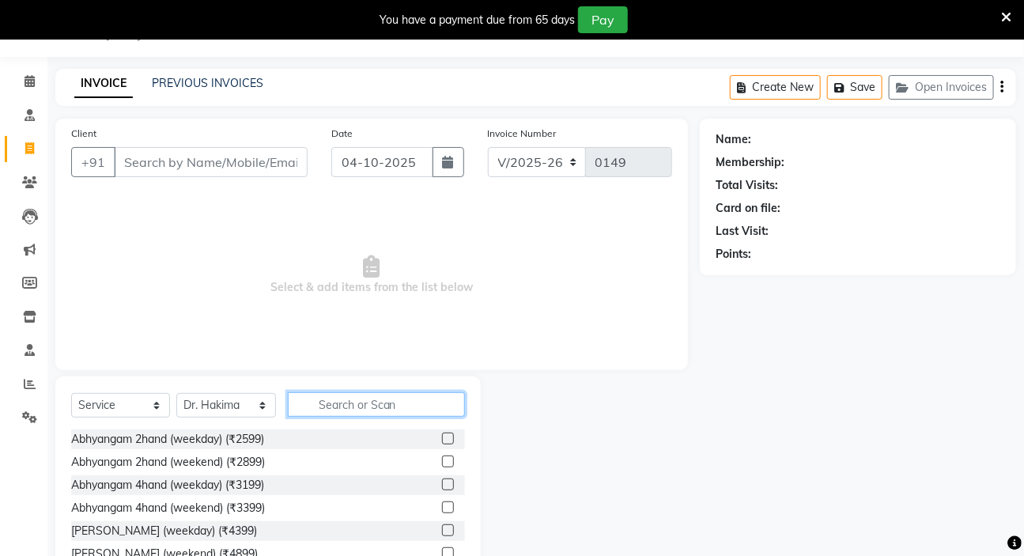
click at [332, 411] on input "text" at bounding box center [377, 404] width 178 height 25
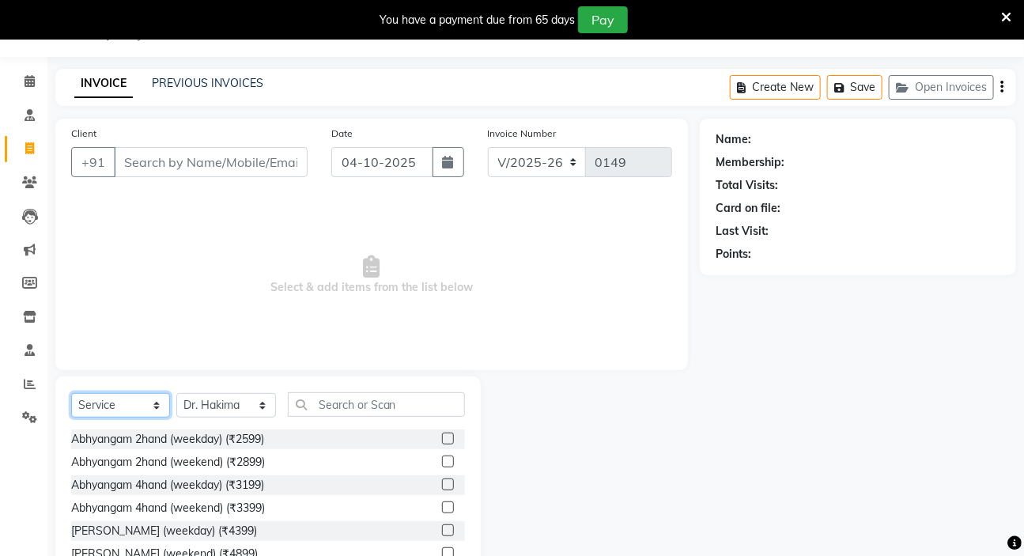
click at [129, 411] on select "Select Service Product Membership Package Voucher Prepaid Gift Card" at bounding box center [120, 405] width 99 height 25
click at [71, 393] on select "Select Service Product Membership Package Voucher Prepaid Gift Card" at bounding box center [120, 405] width 99 height 25
click at [22, 422] on icon at bounding box center [29, 417] width 15 height 12
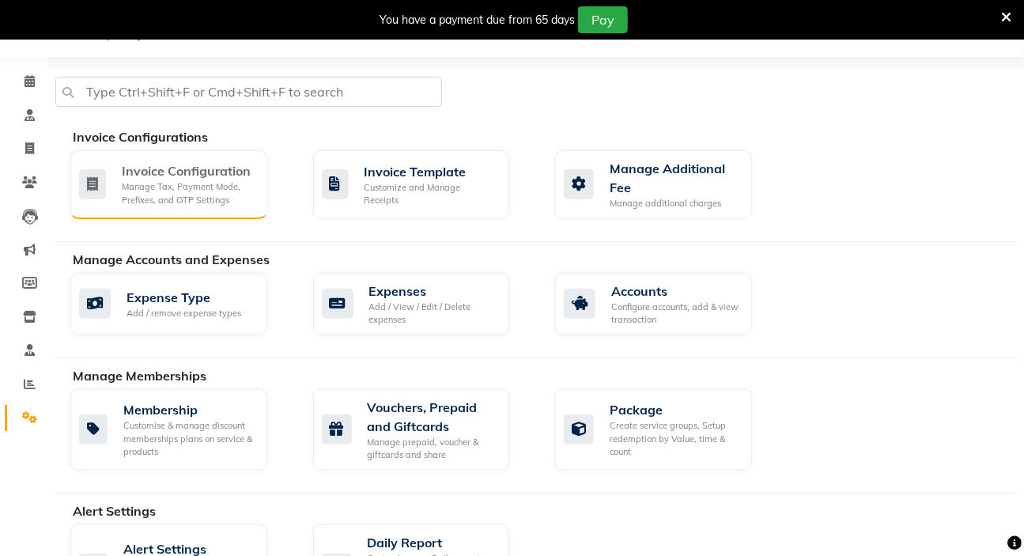
click at [221, 177] on div "Invoice Configuration" at bounding box center [188, 170] width 133 height 19
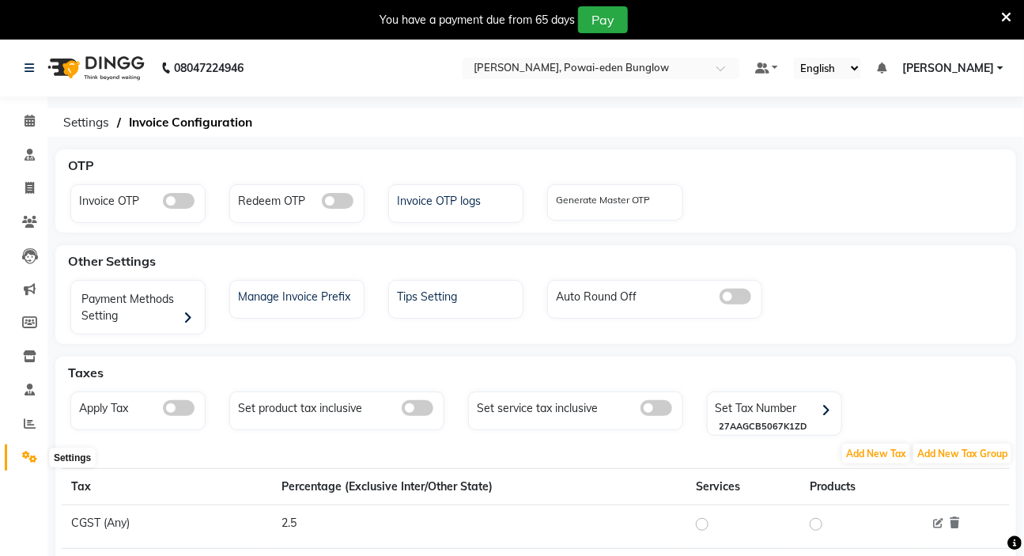
click at [40, 459] on span at bounding box center [30, 458] width 28 height 18
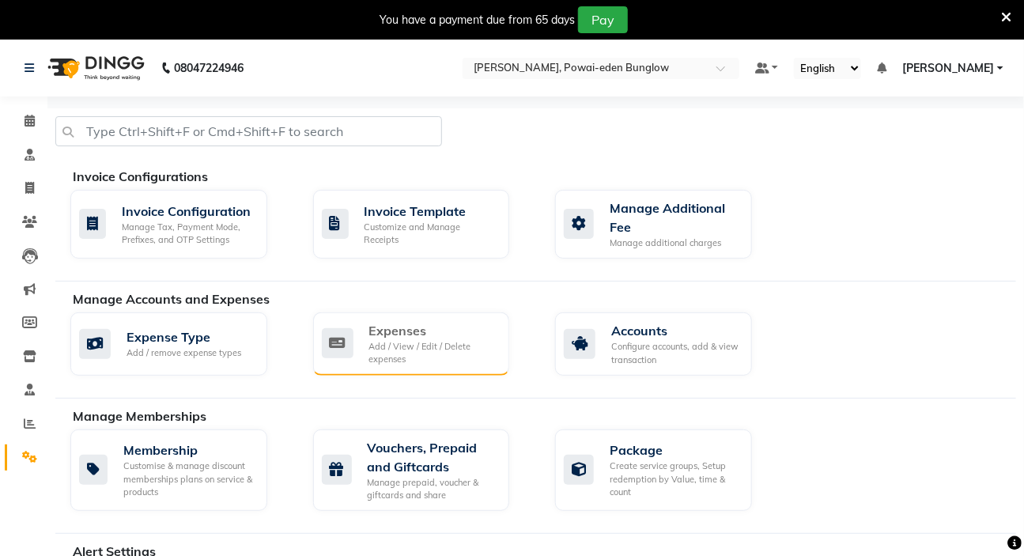
click at [433, 354] on div "Add / View / Edit / Delete expenses" at bounding box center [433, 353] width 128 height 26
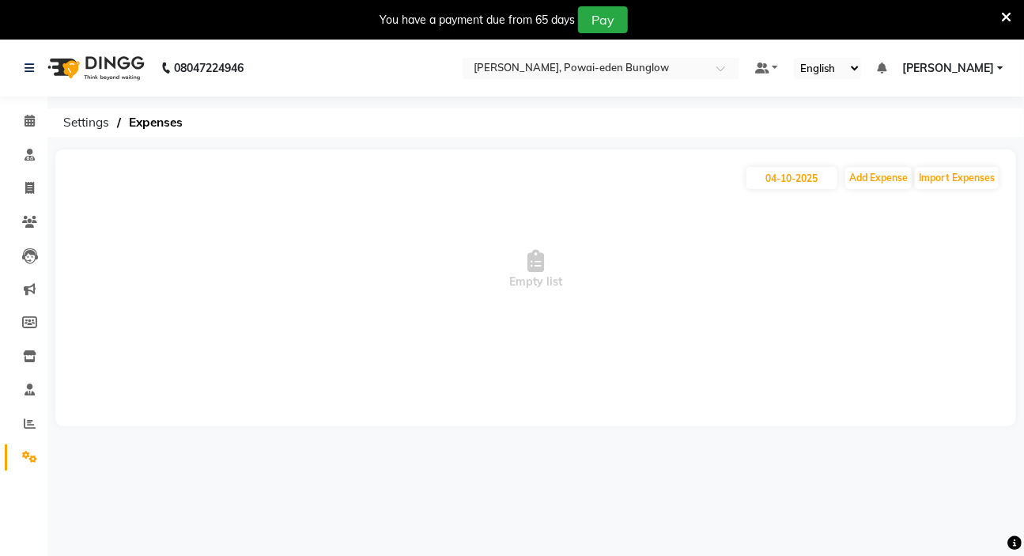
scroll to position [40, 0]
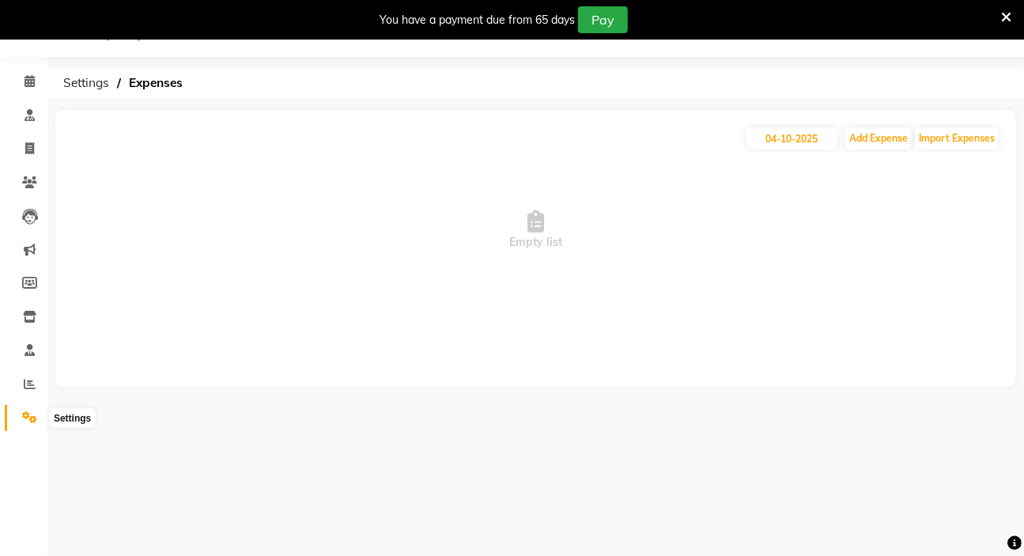
click at [16, 411] on span at bounding box center [30, 418] width 28 height 18
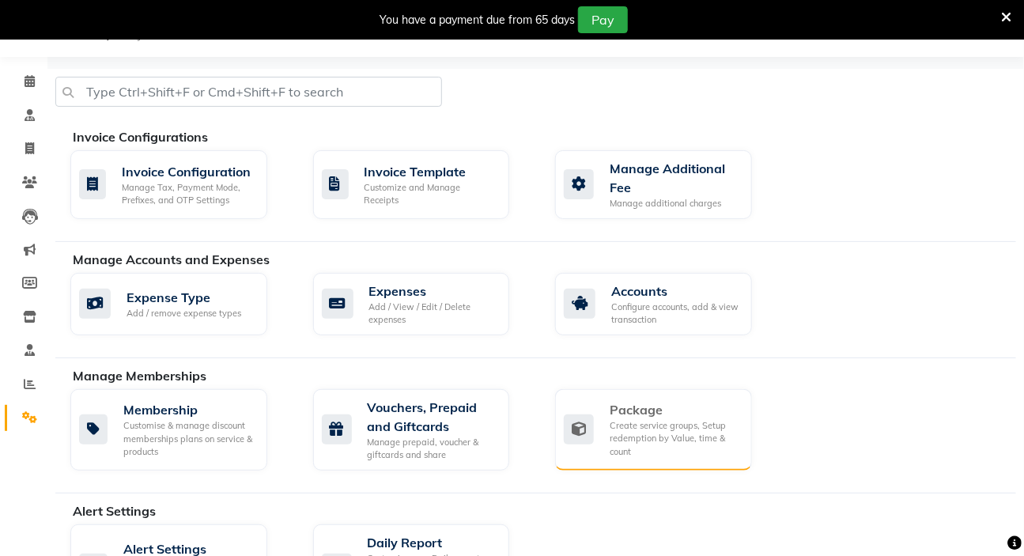
click at [641, 419] on div "Create service groups, Setup redemption by Value, time & count" at bounding box center [675, 439] width 130 height 40
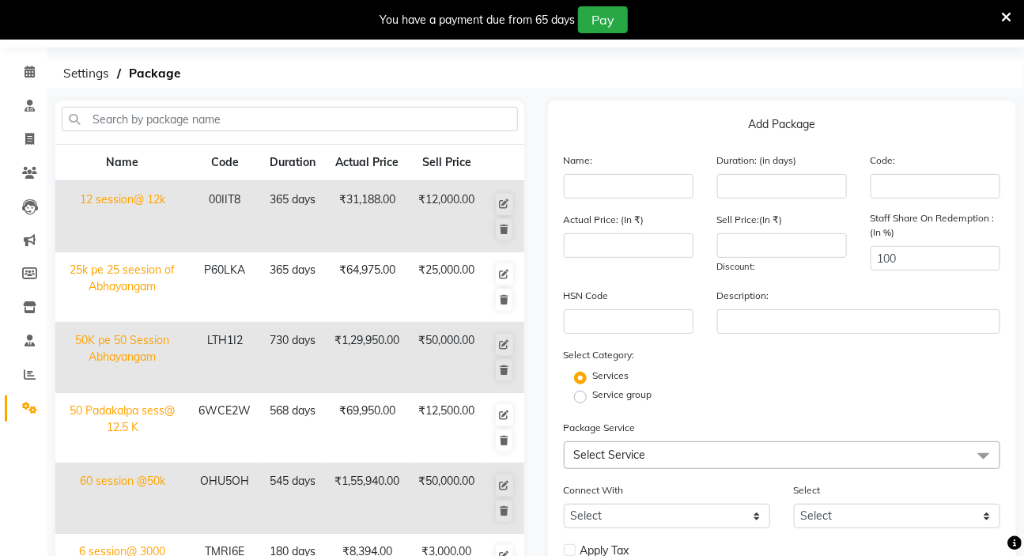
scroll to position [40, 0]
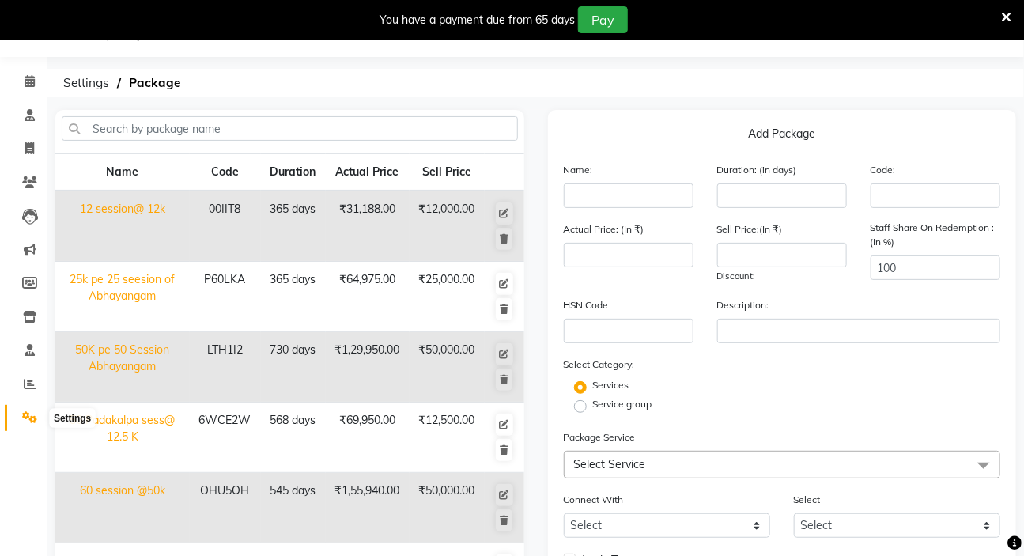
click at [23, 418] on icon at bounding box center [29, 417] width 15 height 12
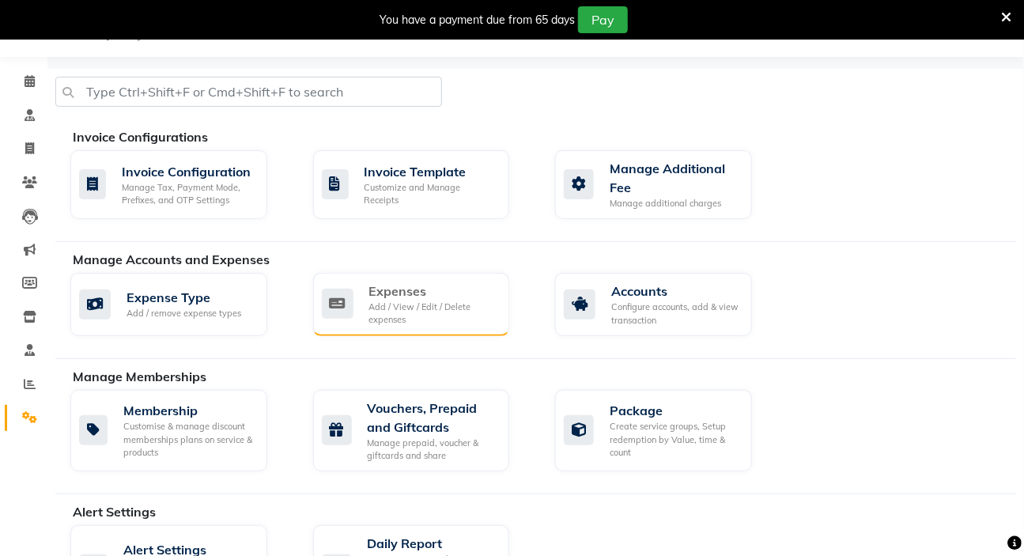
click at [414, 304] on div "Add / View / Edit / Delete expenses" at bounding box center [433, 314] width 128 height 26
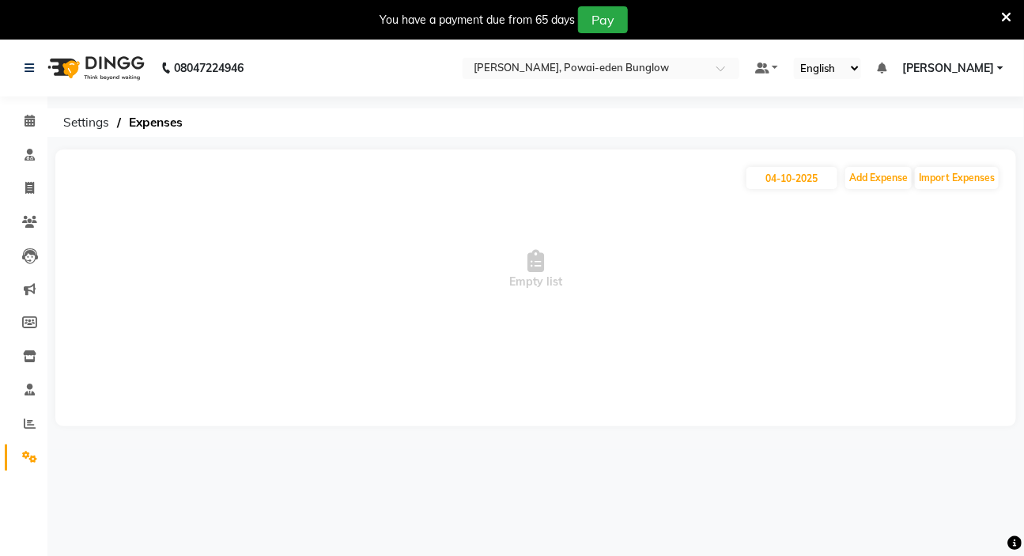
click at [59, 159] on div "04-10-2025 Add Expense Import Expenses Empty list" at bounding box center [535, 288] width 961 height 277
click at [32, 157] on icon at bounding box center [30, 155] width 10 height 12
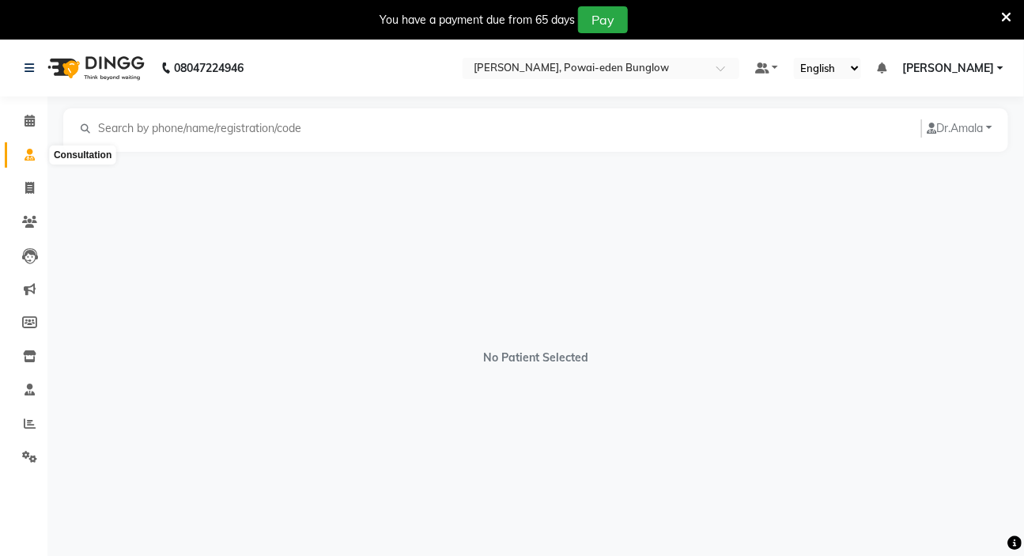
click at [33, 153] on icon at bounding box center [30, 155] width 10 height 12
click at [138, 134] on input "text" at bounding box center [206, 128] width 218 height 18
click at [964, 127] on button "Dr. Amala" at bounding box center [960, 128] width 76 height 18
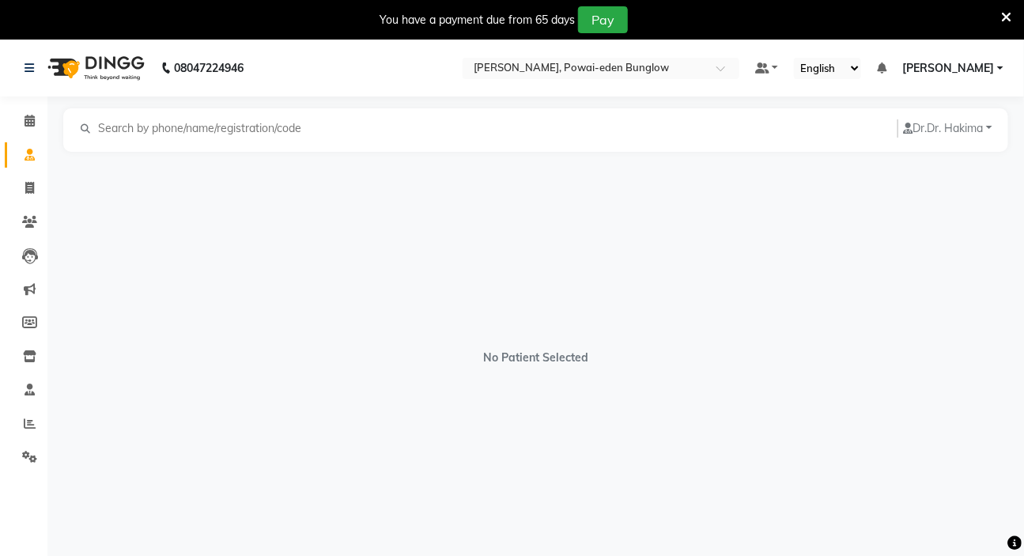
click at [633, 178] on div "No Patient Selected" at bounding box center [535, 350] width 945 height 396
click at [261, 132] on input "text" at bounding box center [206, 128] width 218 height 18
click at [35, 191] on span at bounding box center [30, 189] width 28 height 18
select select "6816"
select select "service"
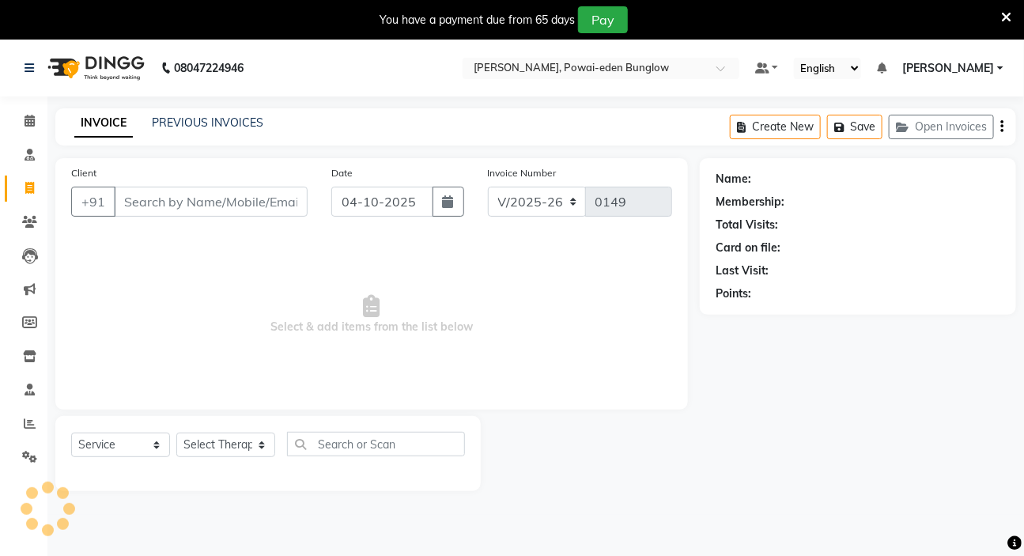
scroll to position [40, 0]
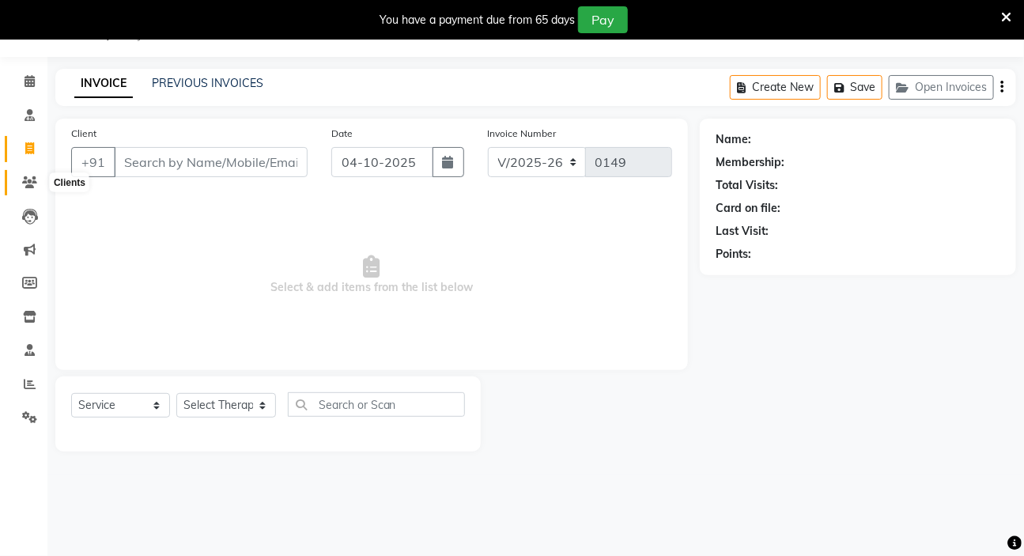
click at [32, 174] on span at bounding box center [30, 183] width 28 height 18
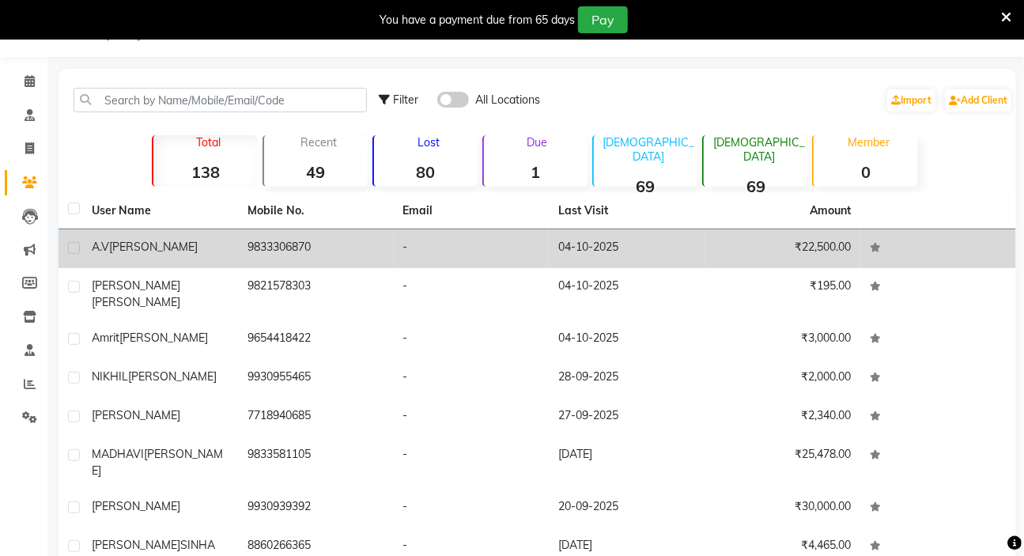
click at [159, 240] on div "A.V GOHIL" at bounding box center [160, 247] width 137 height 17
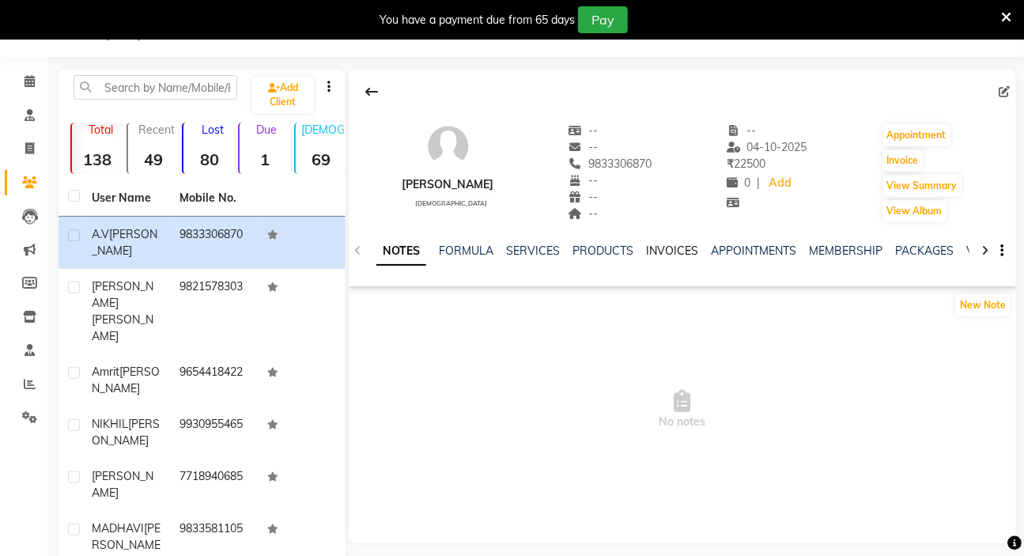
click at [662, 250] on link "INVOICES" at bounding box center [672, 251] width 52 height 14
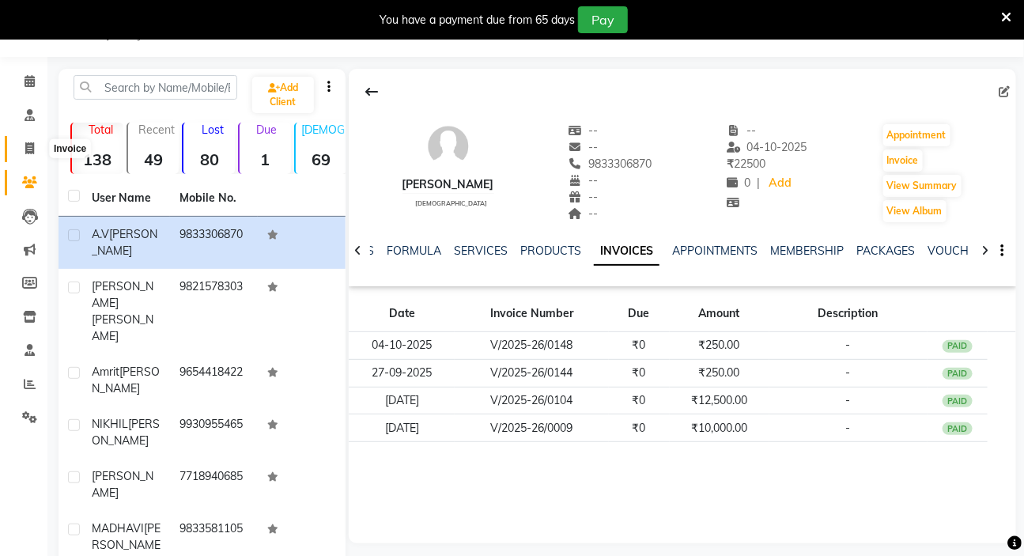
click at [33, 149] on icon at bounding box center [29, 148] width 9 height 12
select select "6816"
select select "service"
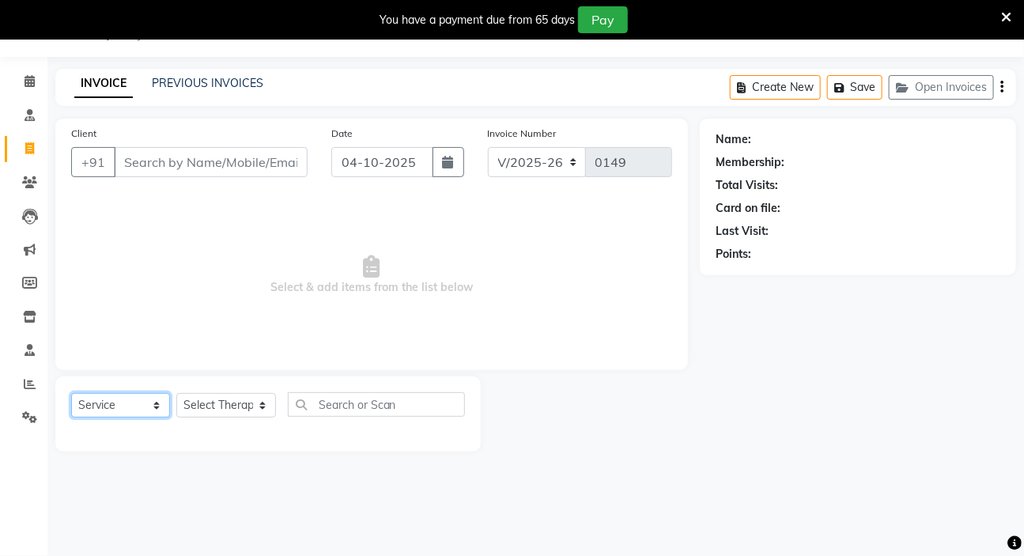
click at [157, 416] on select "Select Service Product Membership Package Voucher Prepaid Gift Card" at bounding box center [120, 405] width 99 height 25
click at [147, 407] on select "Select Service Product Membership Package Voucher Prepaid Gift Card" at bounding box center [120, 405] width 99 height 25
click at [252, 407] on select "Select Therapist [PERSON_NAME] [PERSON_NAME] [PERSON_NAME] Bibina [PERSON_NAME]…" at bounding box center [226, 405] width 100 height 25
select select "72210"
click at [176, 393] on select "Select Therapist [PERSON_NAME] [PERSON_NAME] [PERSON_NAME] Bibina [PERSON_NAME]…" at bounding box center [226, 405] width 100 height 25
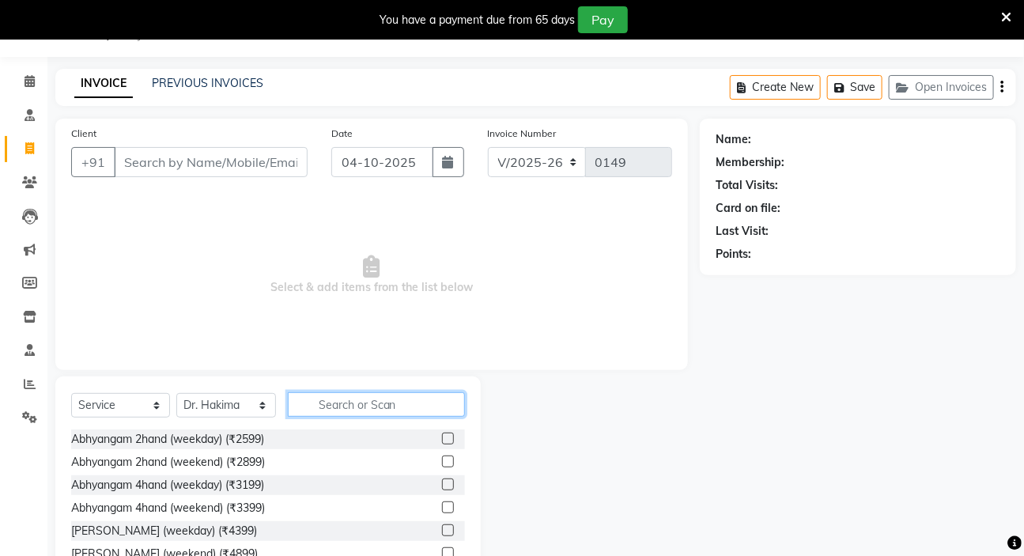
click at [380, 403] on input "text" at bounding box center [377, 404] width 178 height 25
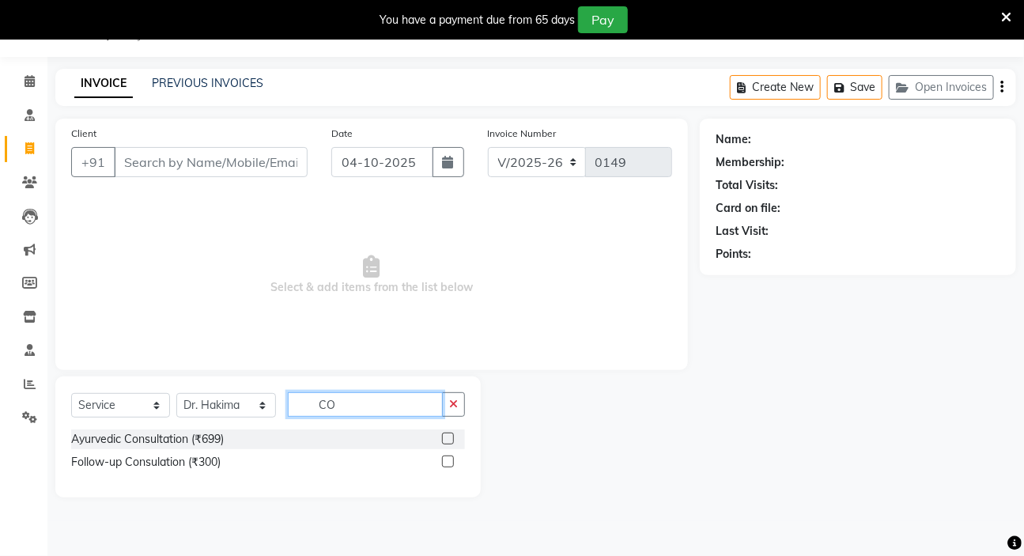
type input "CO"
click at [449, 440] on label at bounding box center [448, 439] width 12 height 12
click at [449, 440] on input "checkbox" at bounding box center [447, 439] width 10 height 10
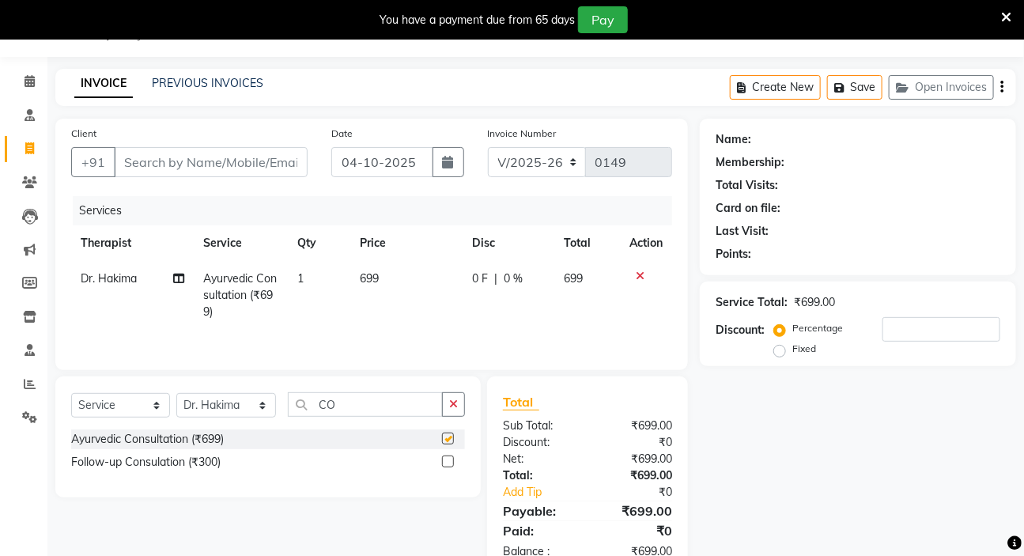
checkbox input "false"
click at [487, 250] on th "Disc" at bounding box center [508, 243] width 91 height 36
click at [483, 276] on span "0 F" at bounding box center [480, 279] width 16 height 17
select select "72210"
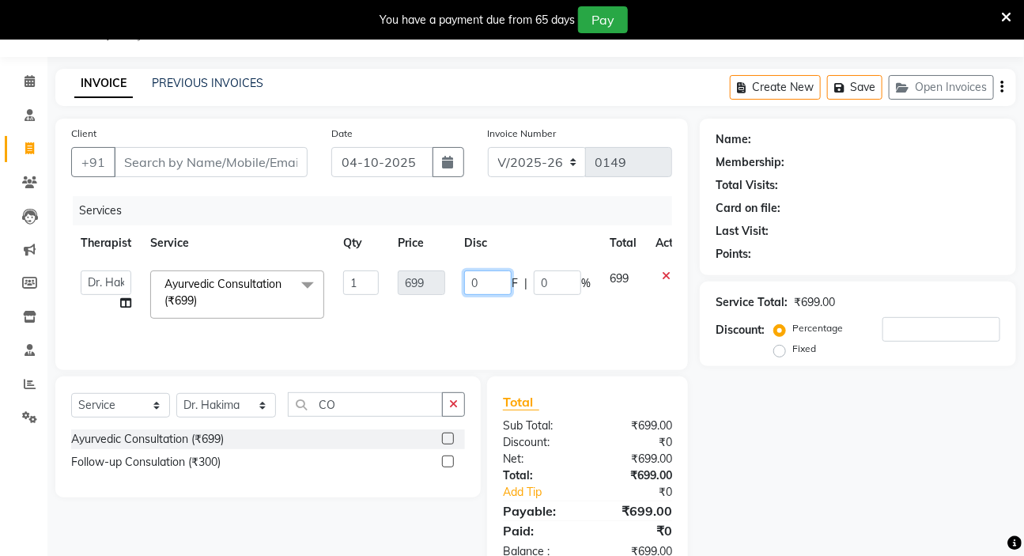
click at [483, 284] on input "0" at bounding box center [487, 283] width 47 height 25
type input "199"
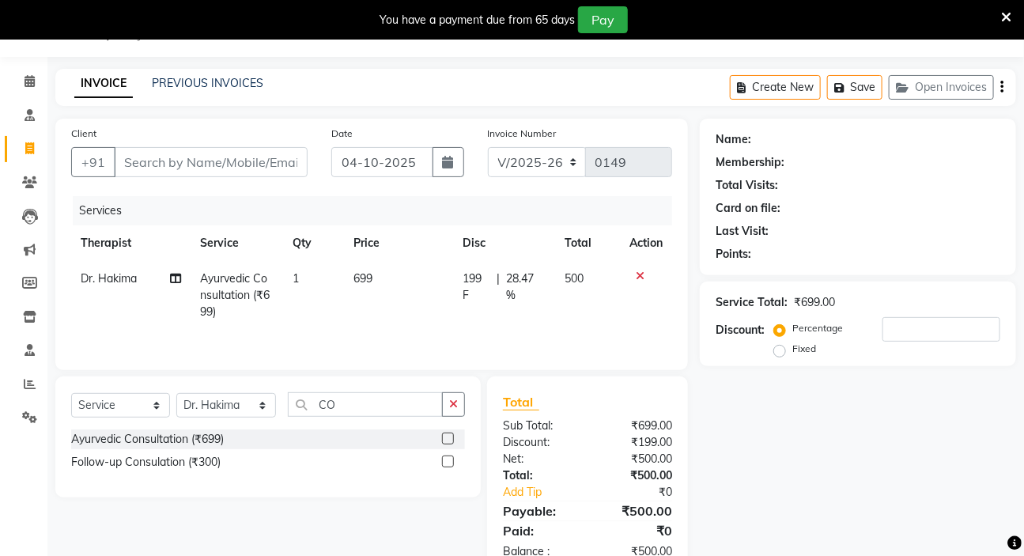
click at [522, 330] on div "Services Therapist Service Qty Price Disc Total Action Dr. Hakima Ayurvedic Con…" at bounding box center [371, 275] width 601 height 158
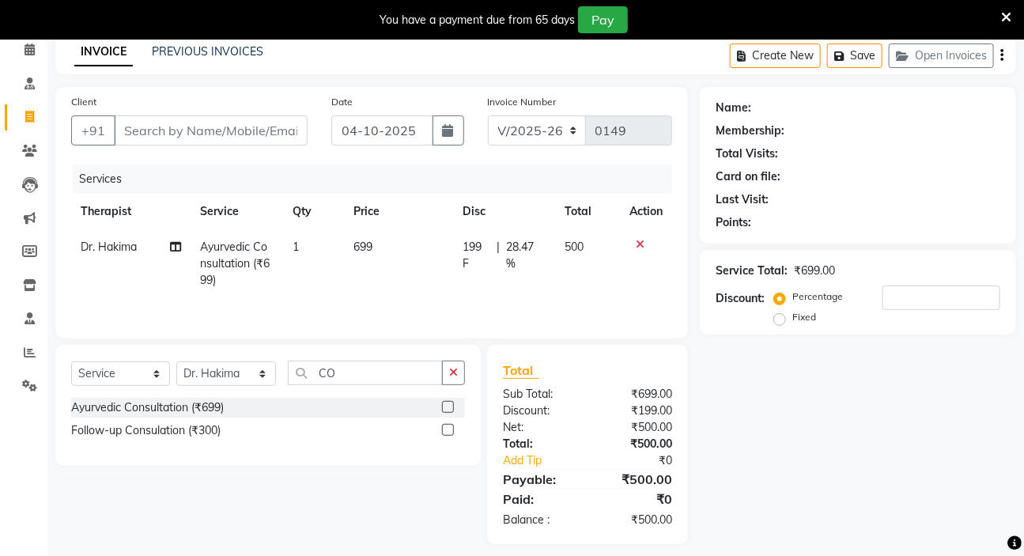
scroll to position [83, 0]
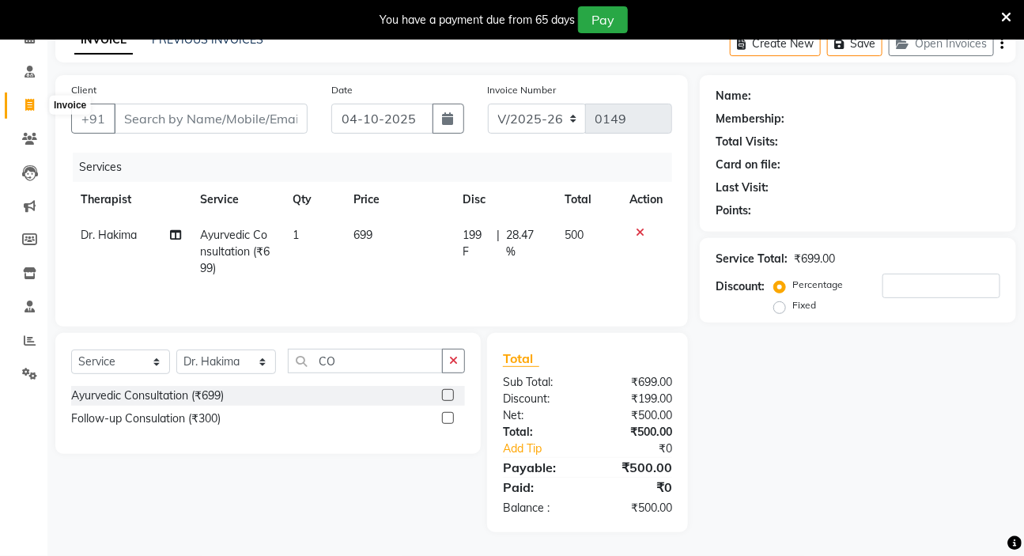
click at [31, 111] on span at bounding box center [30, 106] width 28 height 18
select select "6816"
select select "service"
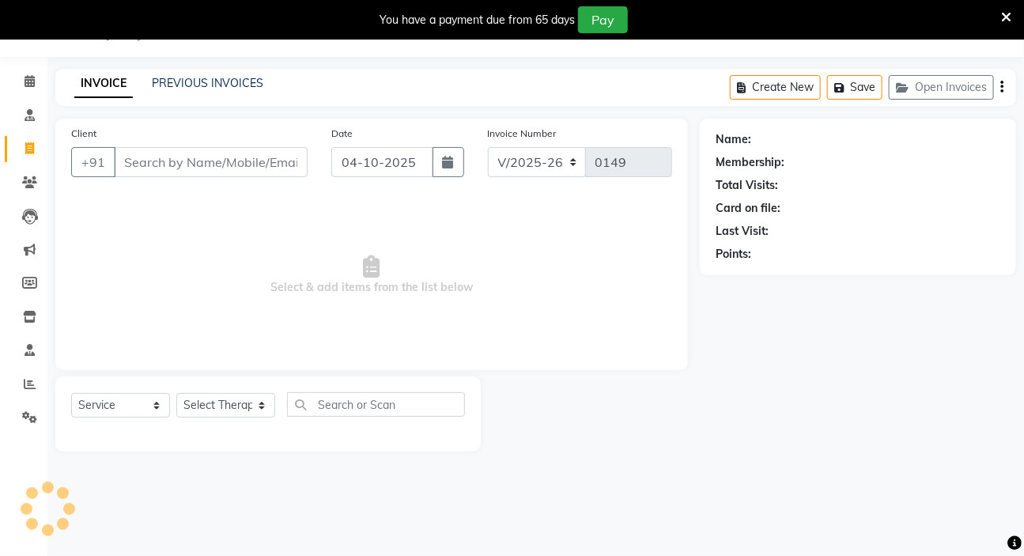
scroll to position [40, 0]
click at [163, 160] on input "Client" at bounding box center [211, 162] width 194 height 30
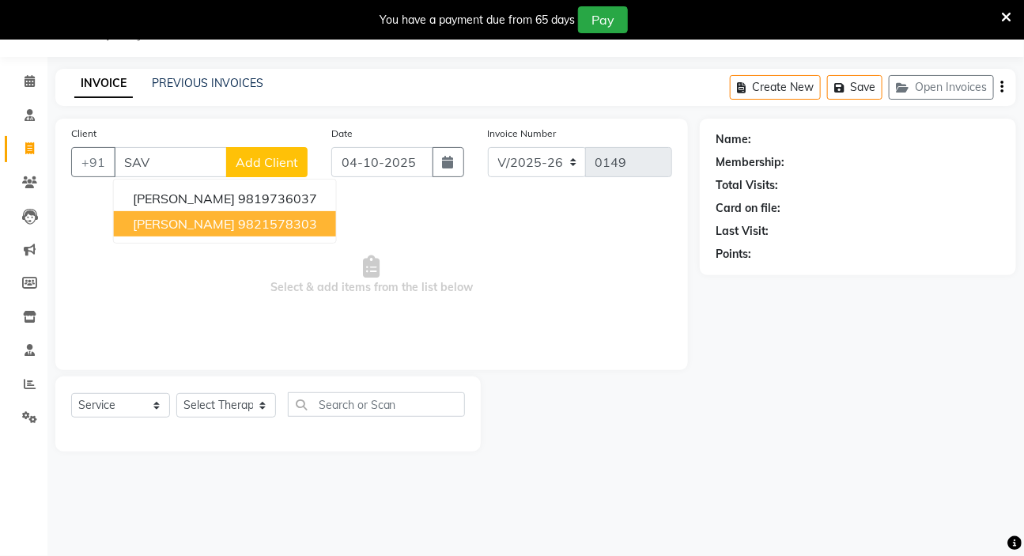
drag, startPoint x: 174, startPoint y: 221, endPoint x: 181, endPoint y: 235, distance: 15.9
click at [181, 235] on button "SAVITRI GUPTA 9821578303" at bounding box center [225, 223] width 222 height 25
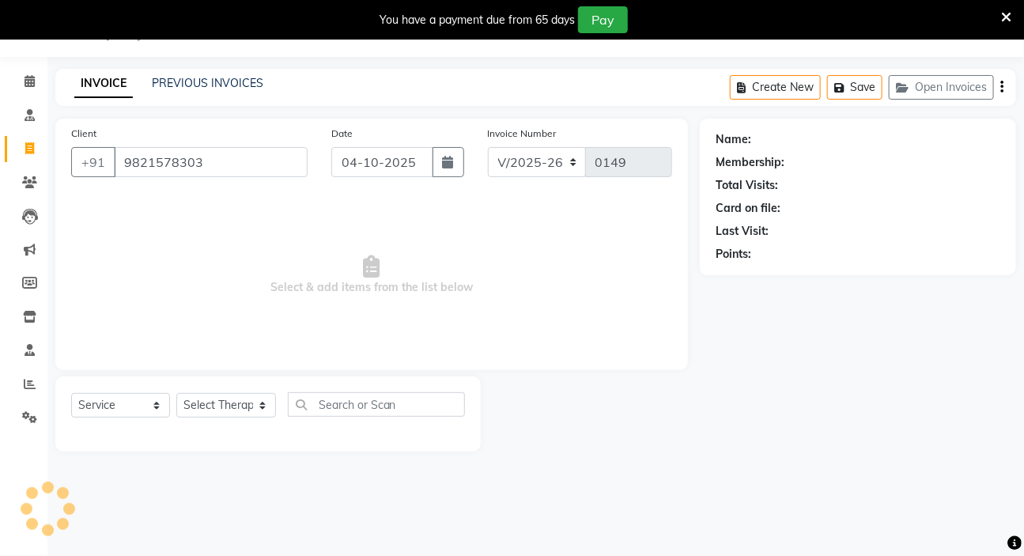
type input "9821578303"
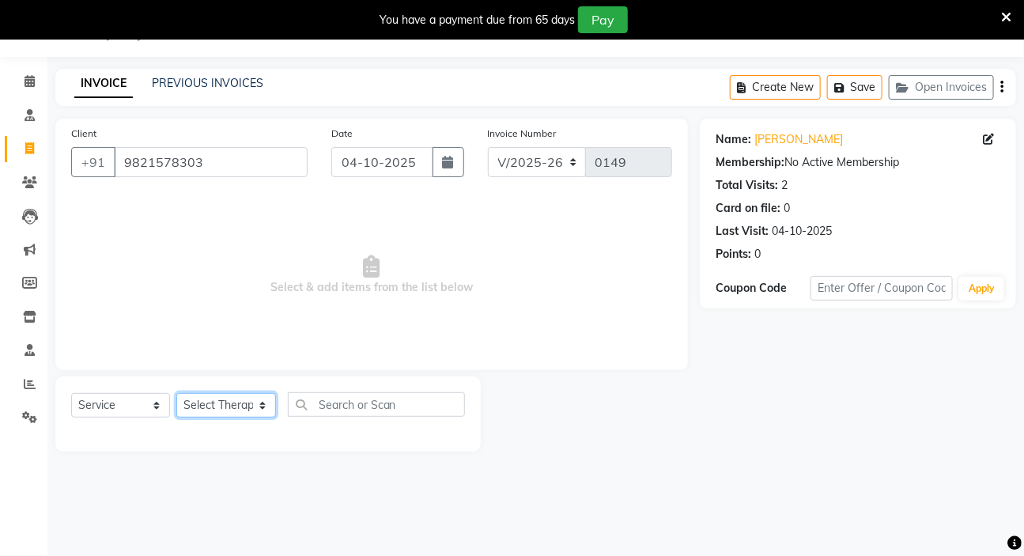
click at [261, 403] on select "Select Therapist [PERSON_NAME] [PERSON_NAME] [PERSON_NAME] Bibina [PERSON_NAME]…" at bounding box center [226, 405] width 100 height 25
select select "72210"
click at [176, 393] on select "Select Therapist [PERSON_NAME] [PERSON_NAME] [PERSON_NAME] Bibina [PERSON_NAME]…" at bounding box center [226, 405] width 100 height 25
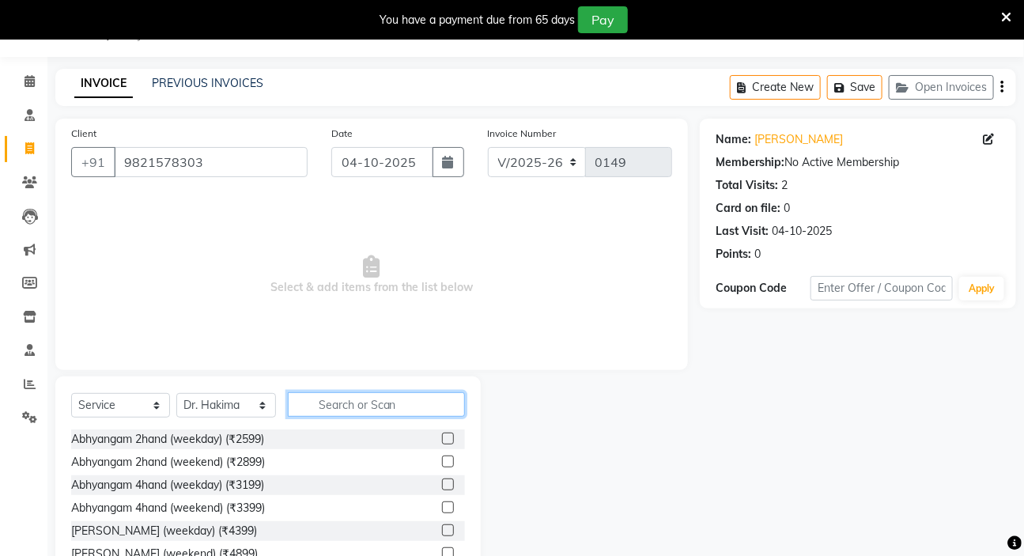
click at [374, 392] on div "Select Service Product Membership Package Voucher Prepaid Gift Card Select Ther…" at bounding box center [268, 493] width 426 height 233
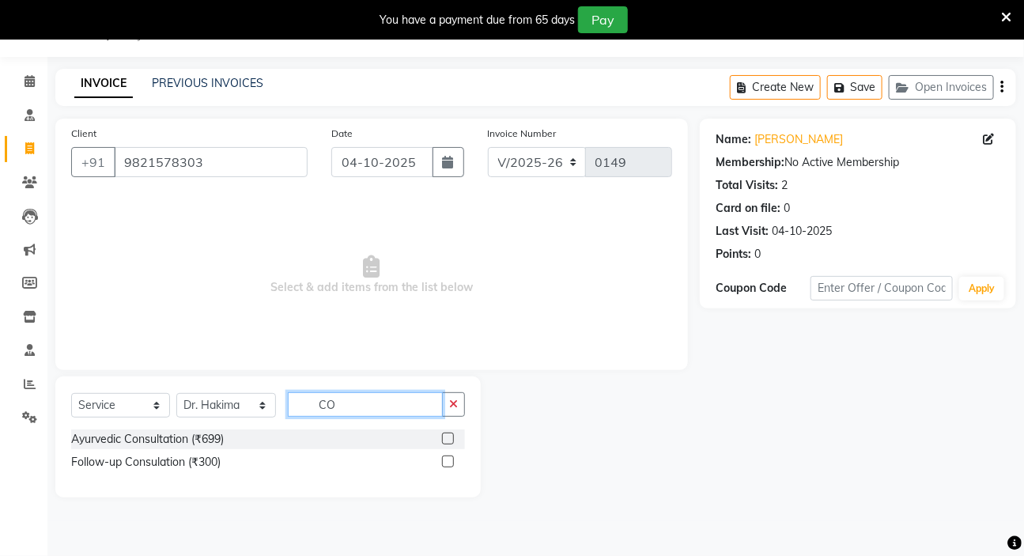
type input "CO"
click at [449, 438] on label at bounding box center [448, 439] width 12 height 12
click at [449, 438] on input "checkbox" at bounding box center [447, 439] width 10 height 10
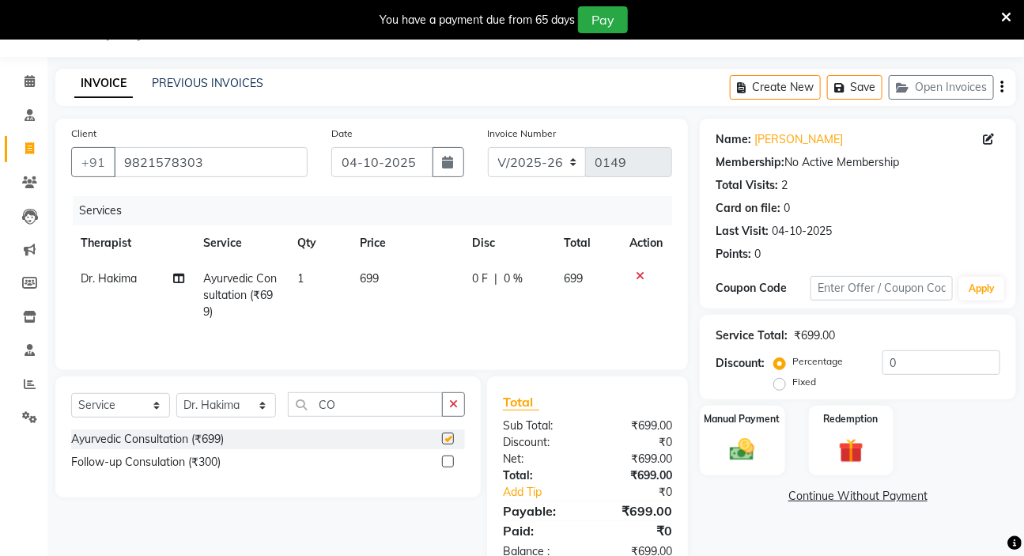
checkbox input "false"
click at [498, 271] on div "0 F | 0 %" at bounding box center [508, 279] width 72 height 17
select select "72210"
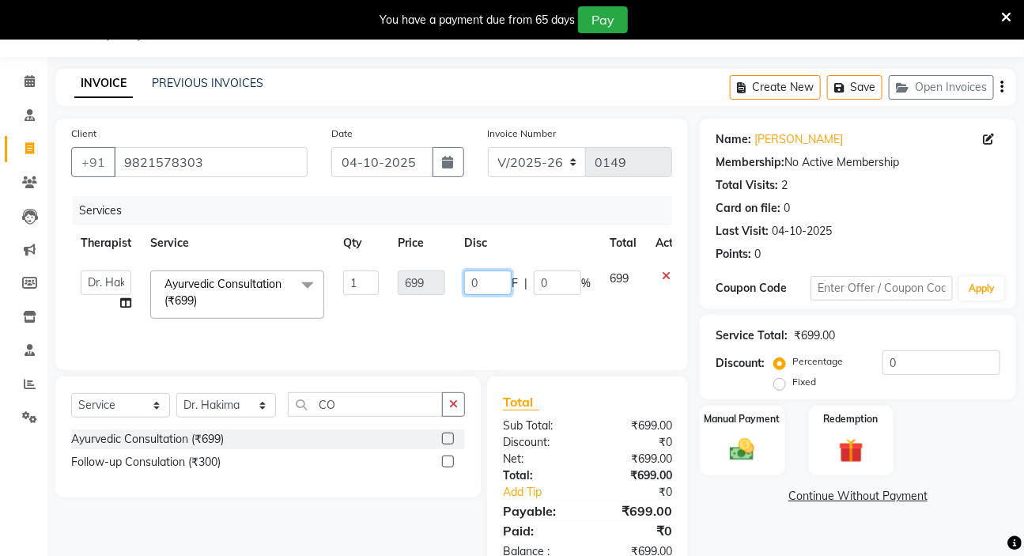
click at [498, 276] on input "0" at bounding box center [487, 283] width 47 height 25
type input "0"
type input "199"
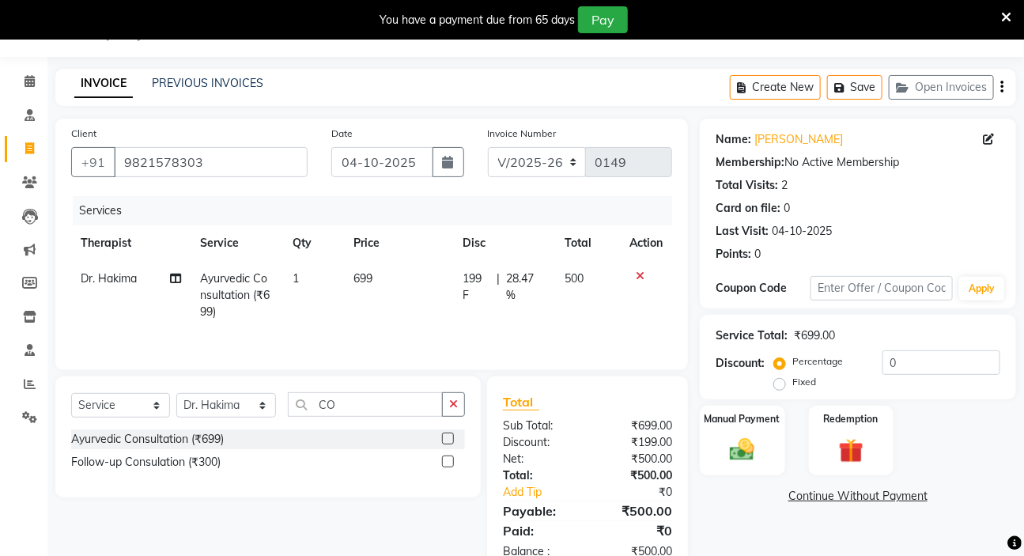
click at [609, 309] on td "500" at bounding box center [587, 295] width 65 height 69
select select "72210"
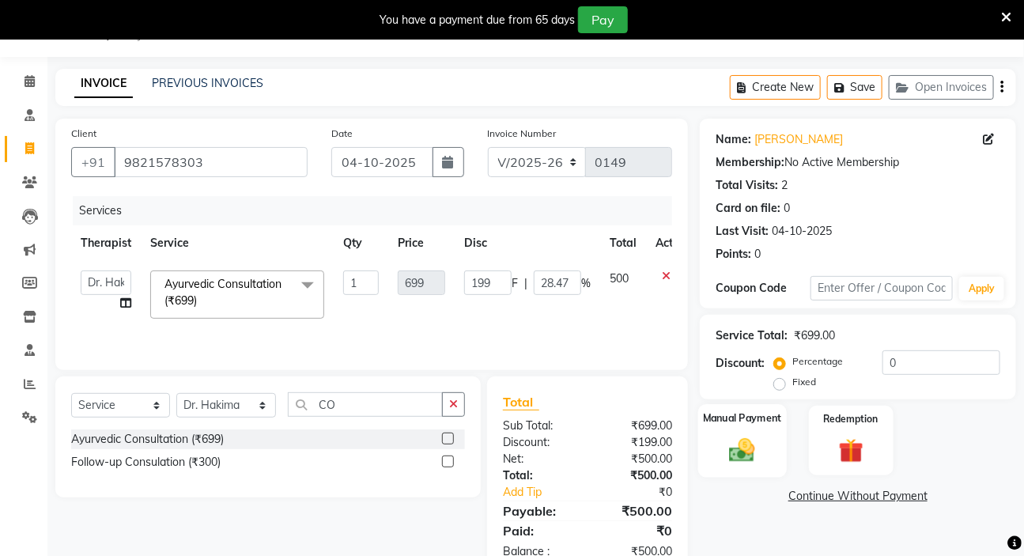
click at [752, 454] on img at bounding box center [742, 449] width 42 height 29
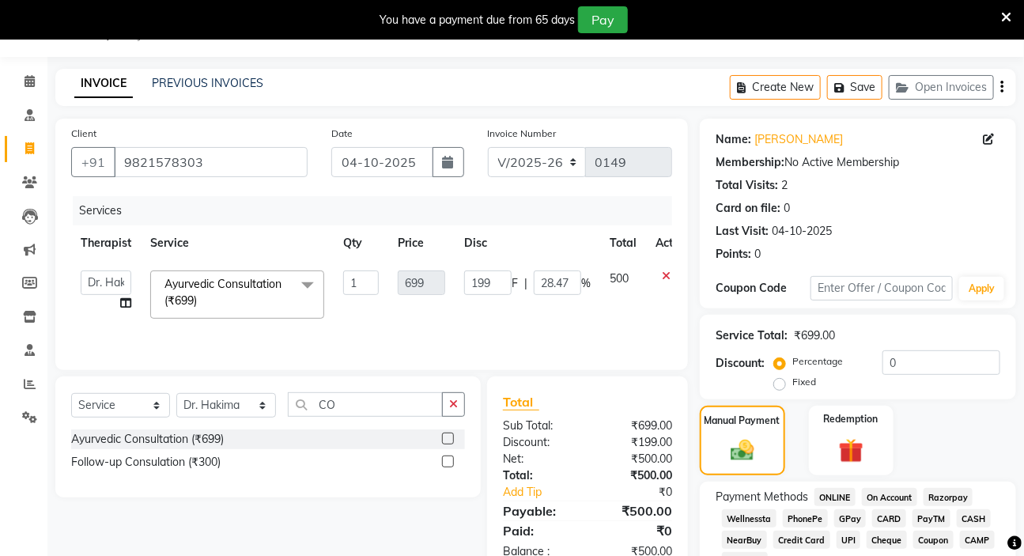
click at [970, 517] on span "CASH" at bounding box center [974, 518] width 34 height 18
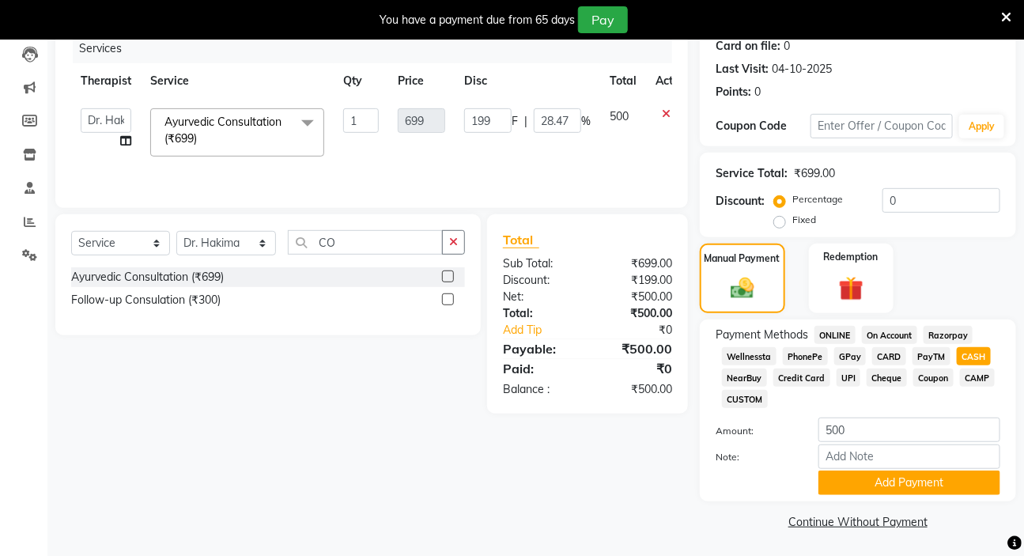
scroll to position [203, 0]
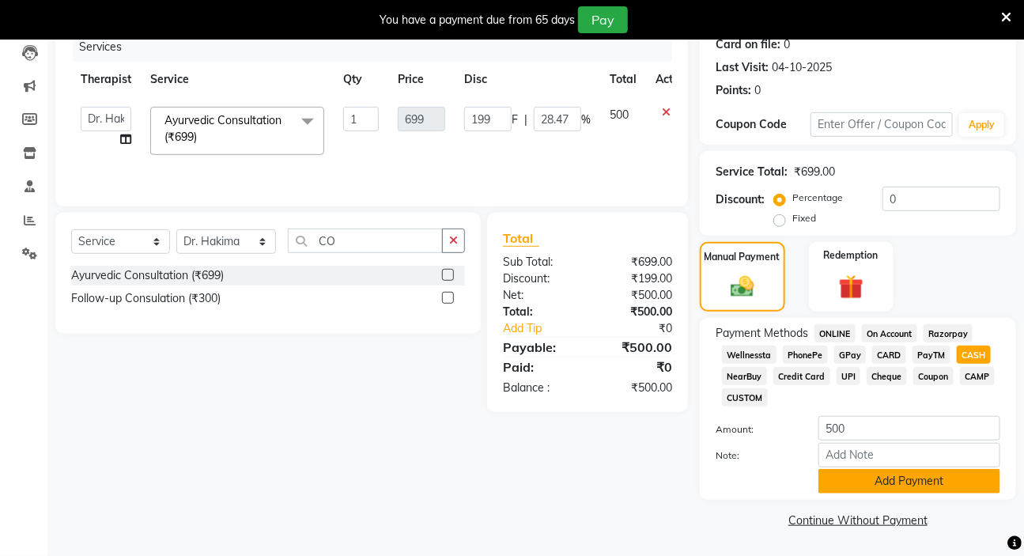
click at [929, 482] on button "Add Payment" at bounding box center [910, 481] width 182 height 25
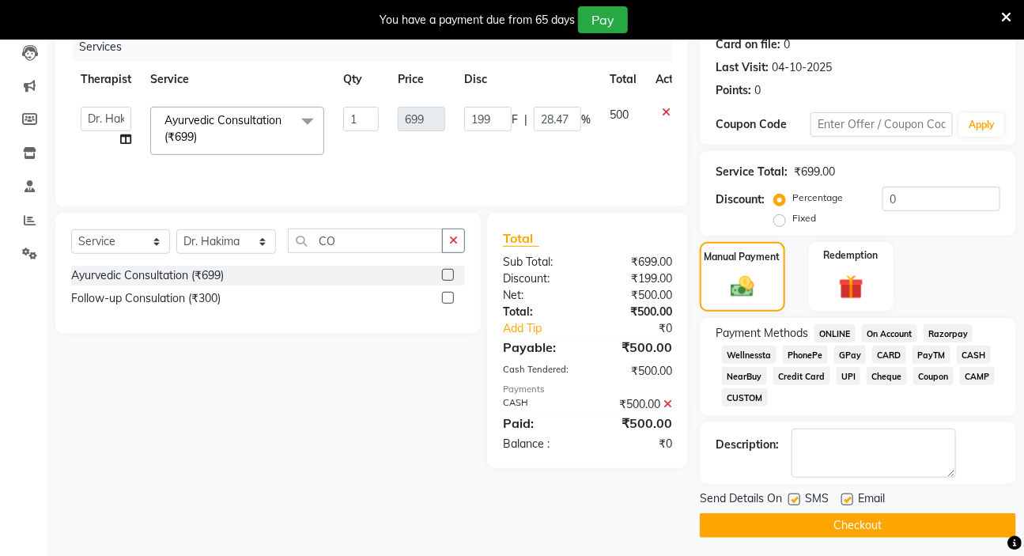
click at [796, 502] on label at bounding box center [795, 500] width 12 height 12
click at [796, 502] on input "checkbox" at bounding box center [794, 500] width 10 height 10
checkbox input "false"
click at [848, 498] on label at bounding box center [848, 500] width 12 height 12
click at [848, 498] on input "checkbox" at bounding box center [847, 500] width 10 height 10
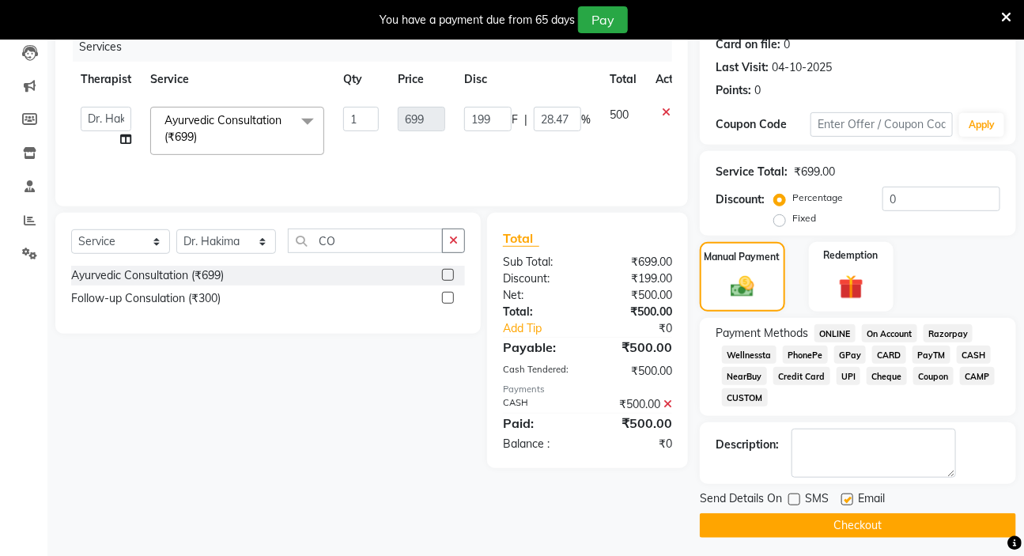
checkbox input "false"
click at [857, 522] on button "Checkout" at bounding box center [858, 525] width 316 height 25
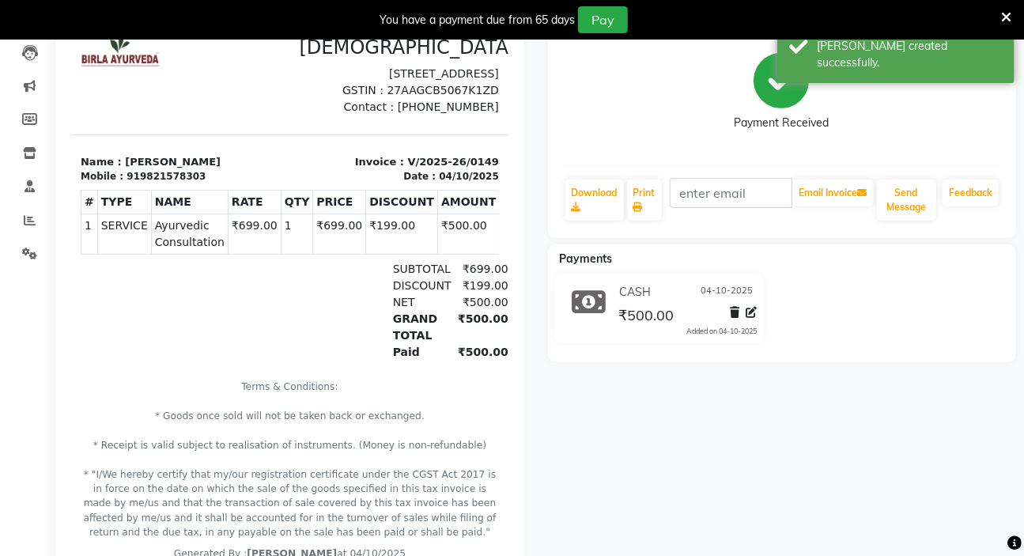
select select "6816"
select select "service"
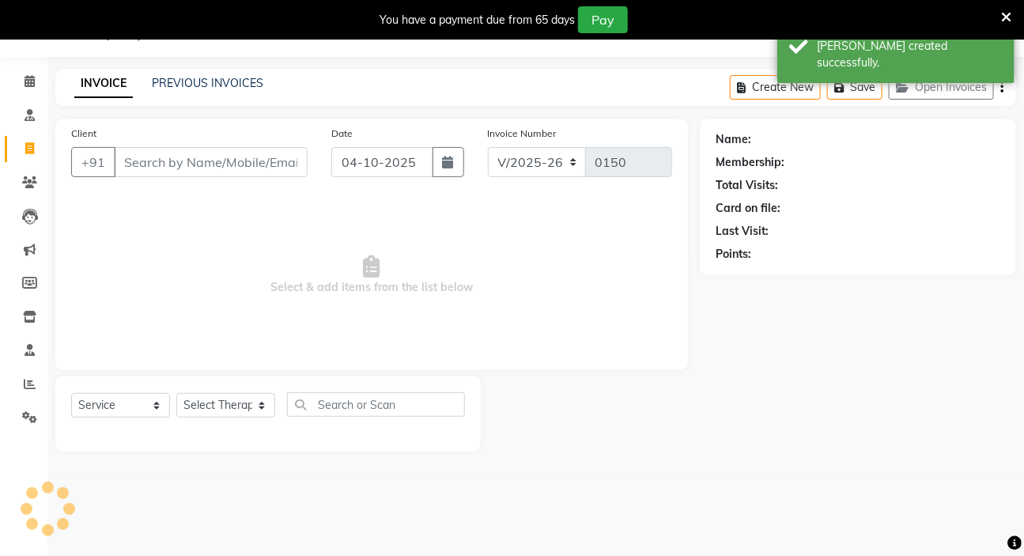
scroll to position [40, 0]
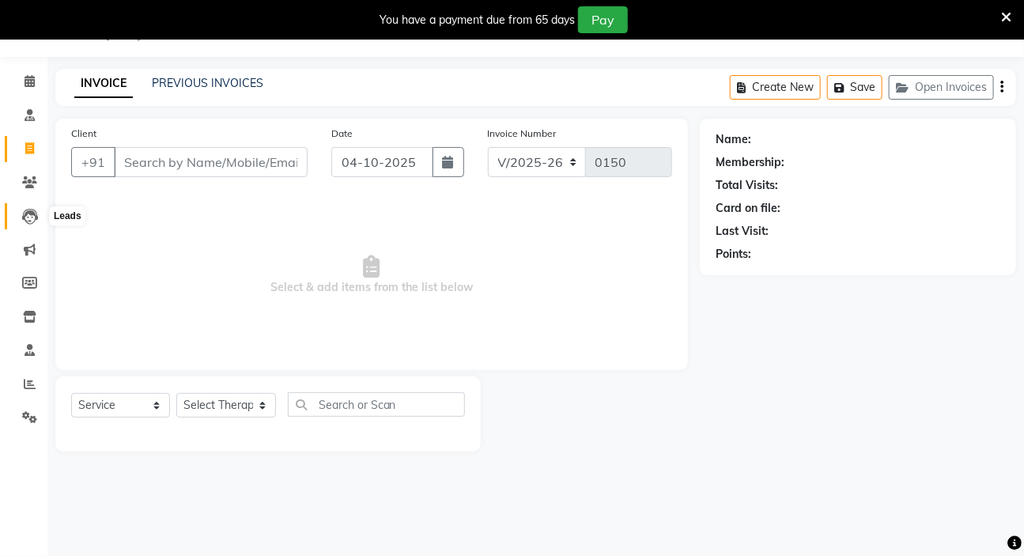
click at [35, 214] on icon at bounding box center [30, 217] width 16 height 16
